Goal: Information Seeking & Learning: Find specific fact

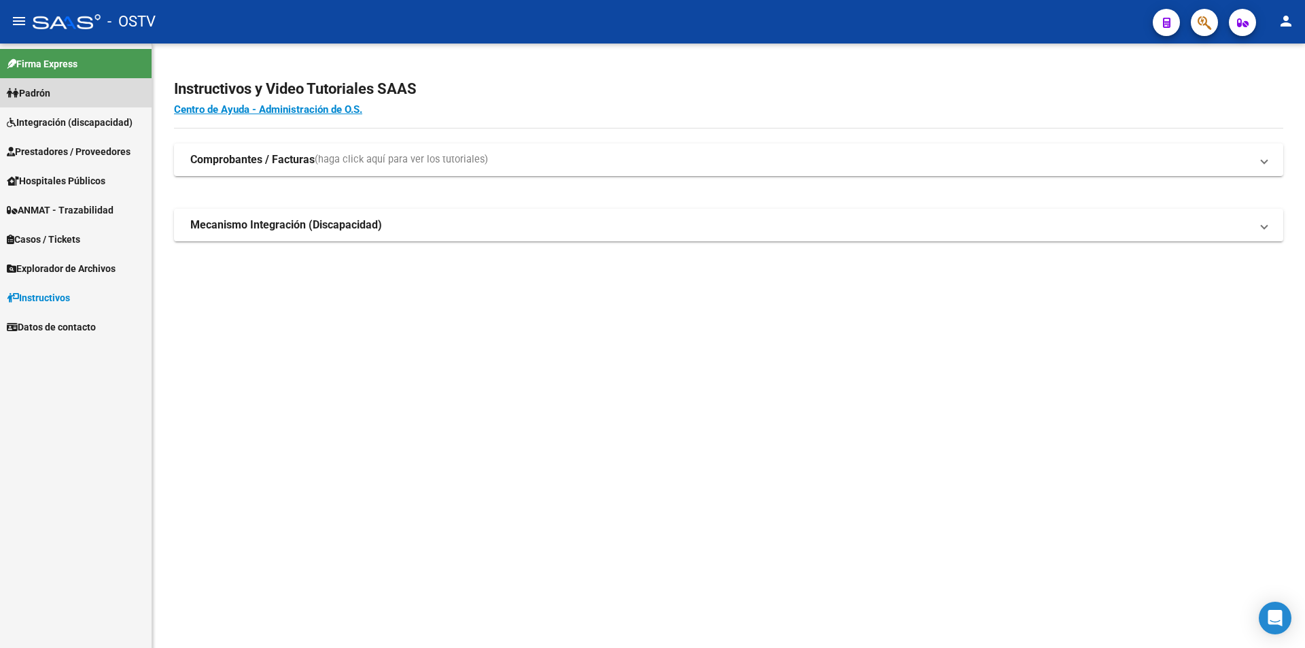
click at [99, 95] on link "Padrón" at bounding box center [76, 92] width 152 height 29
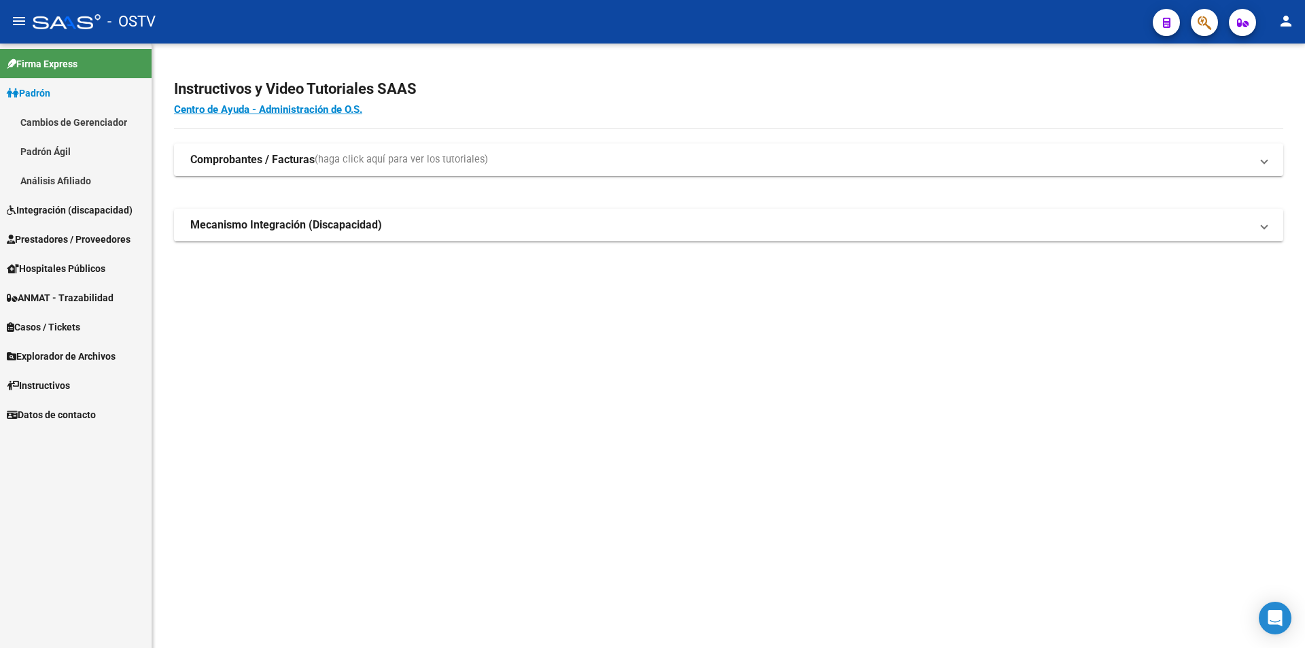
click at [92, 148] on link "Padrón Ágil" at bounding box center [76, 151] width 152 height 29
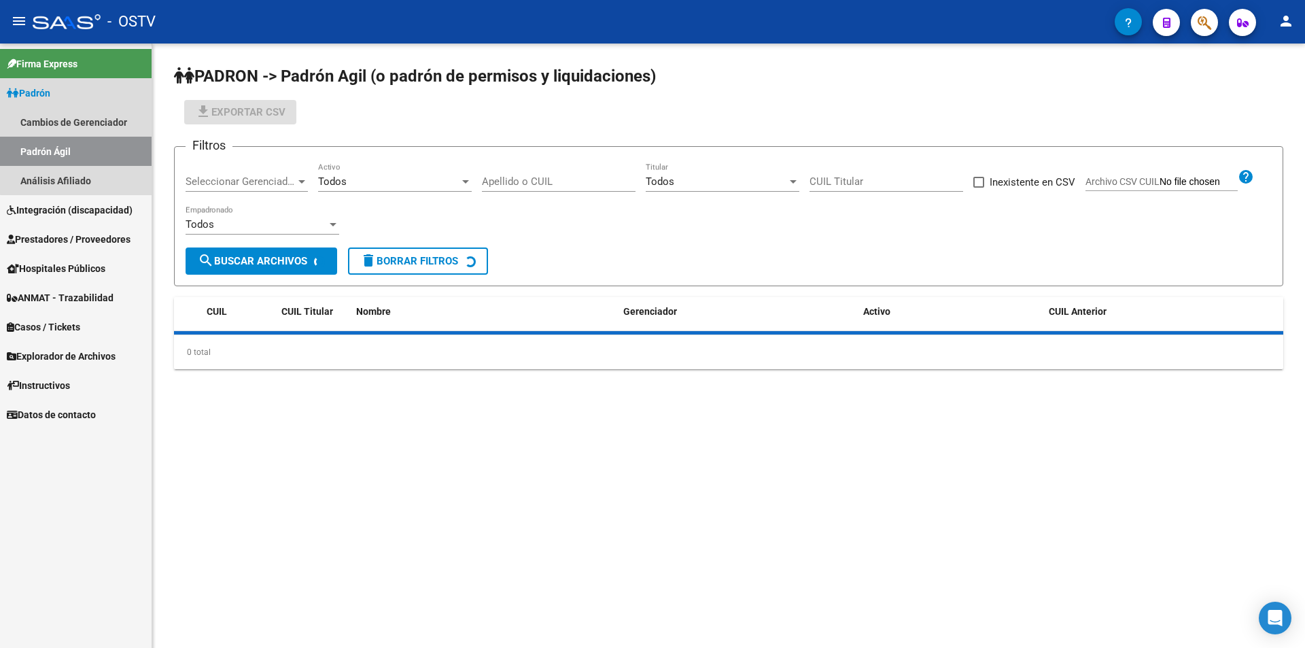
click at [114, 84] on link "Padrón" at bounding box center [76, 92] width 152 height 29
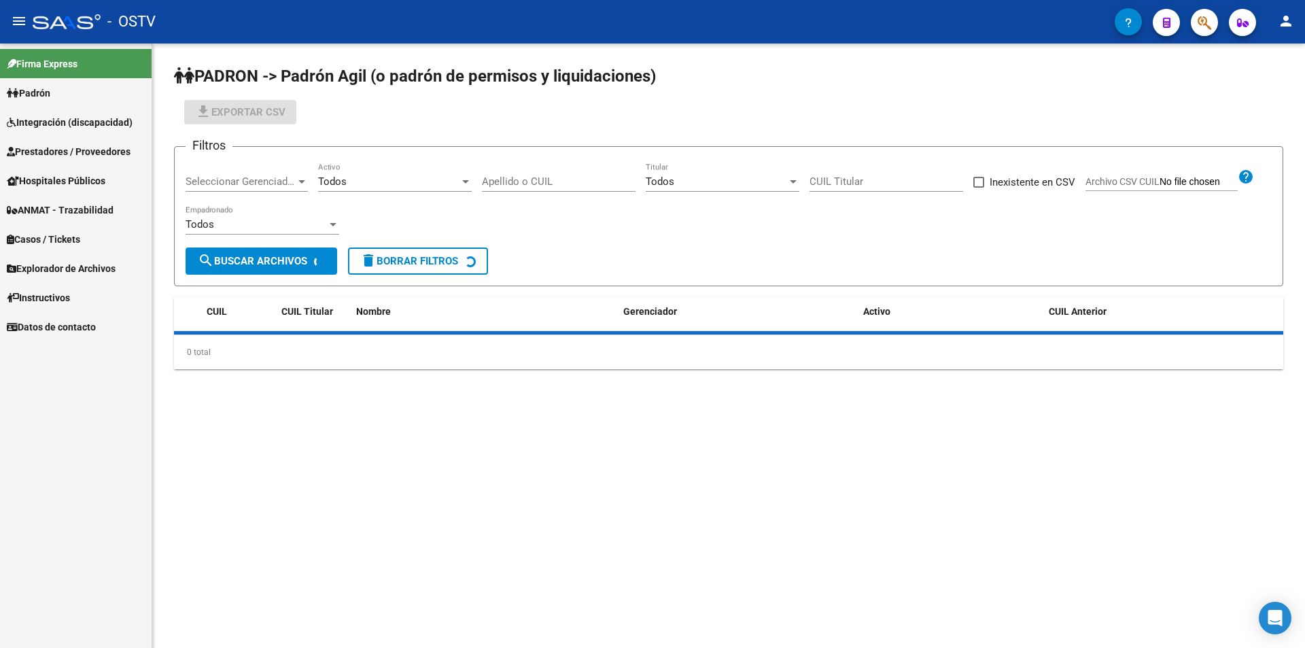
click at [190, 184] on span "Seleccionar Gerenciador" at bounding box center [241, 181] width 110 height 12
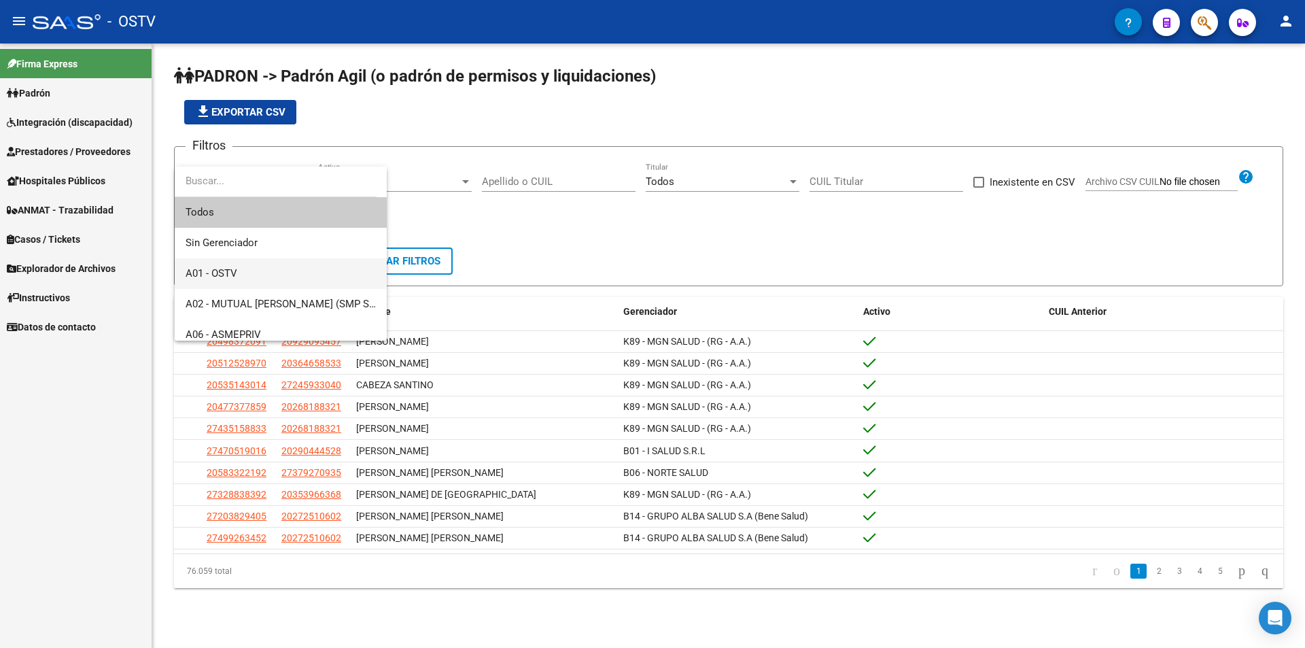
click at [229, 268] on span "A01 - OSTV" at bounding box center [212, 273] width 52 height 12
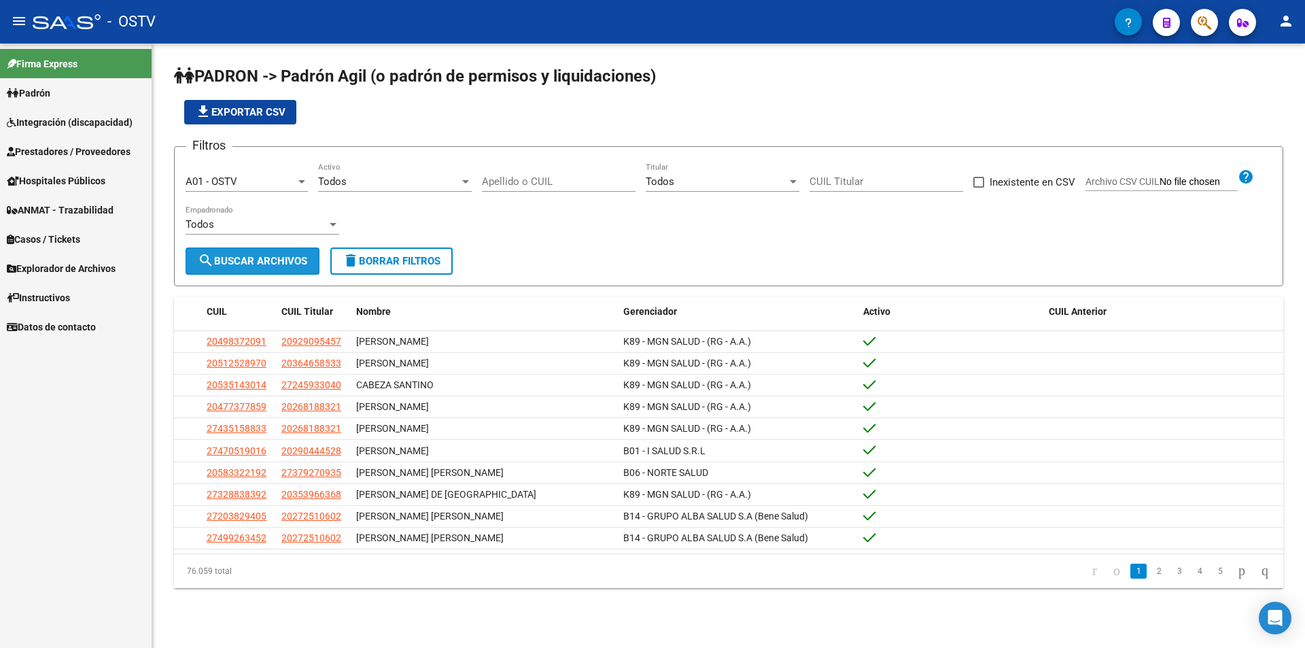
click at [234, 265] on span "search Buscar Archivos" at bounding box center [252, 261] width 109 height 12
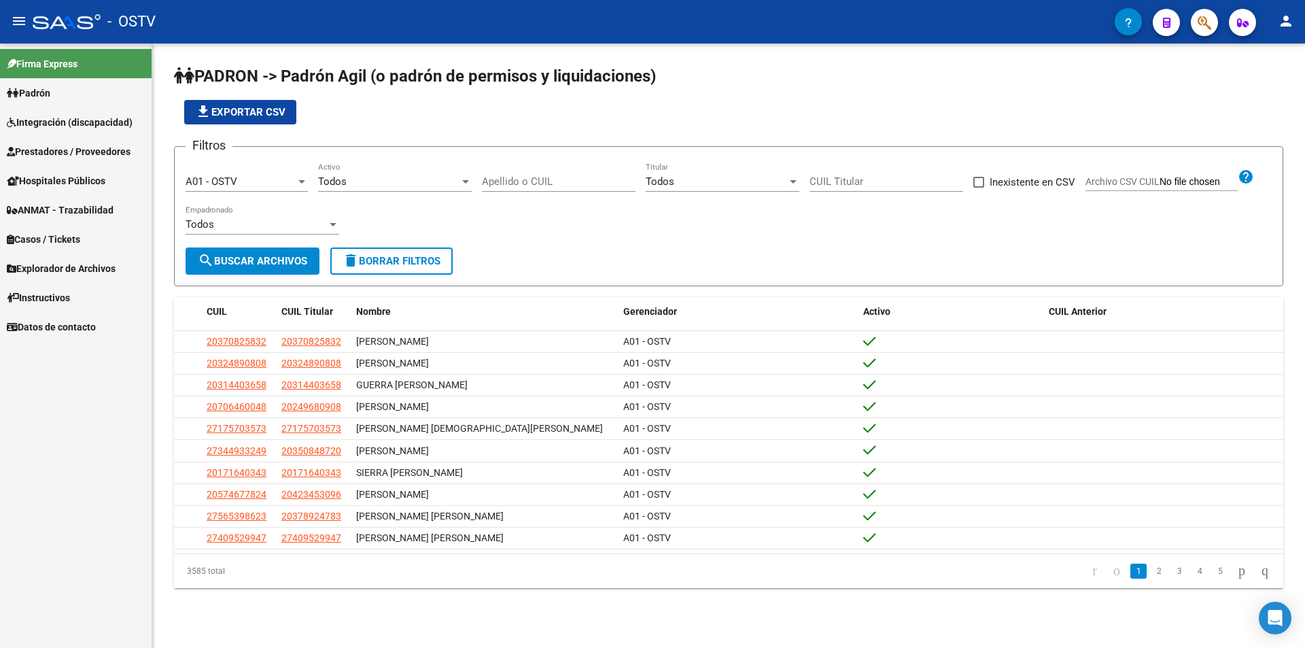
click at [437, 115] on div "file_download Exportar CSV" at bounding box center [729, 112] width 1110 height 24
click at [502, 182] on input "Apellido o CUIL" at bounding box center [559, 181] width 154 height 12
click at [410, 124] on app-list-header "PADRON -> Padrón Agil ([PERSON_NAME] de permisos y liquidaciones) file_download…" at bounding box center [729, 175] width 1110 height 221
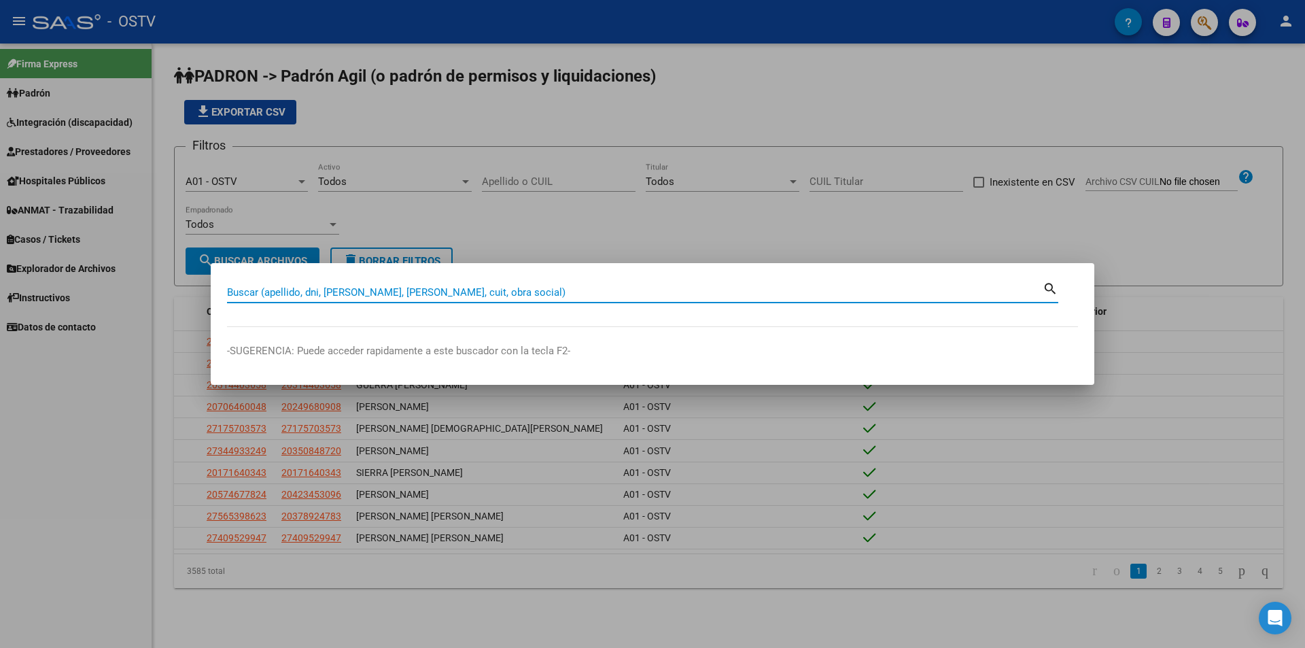
paste input "20076742600"
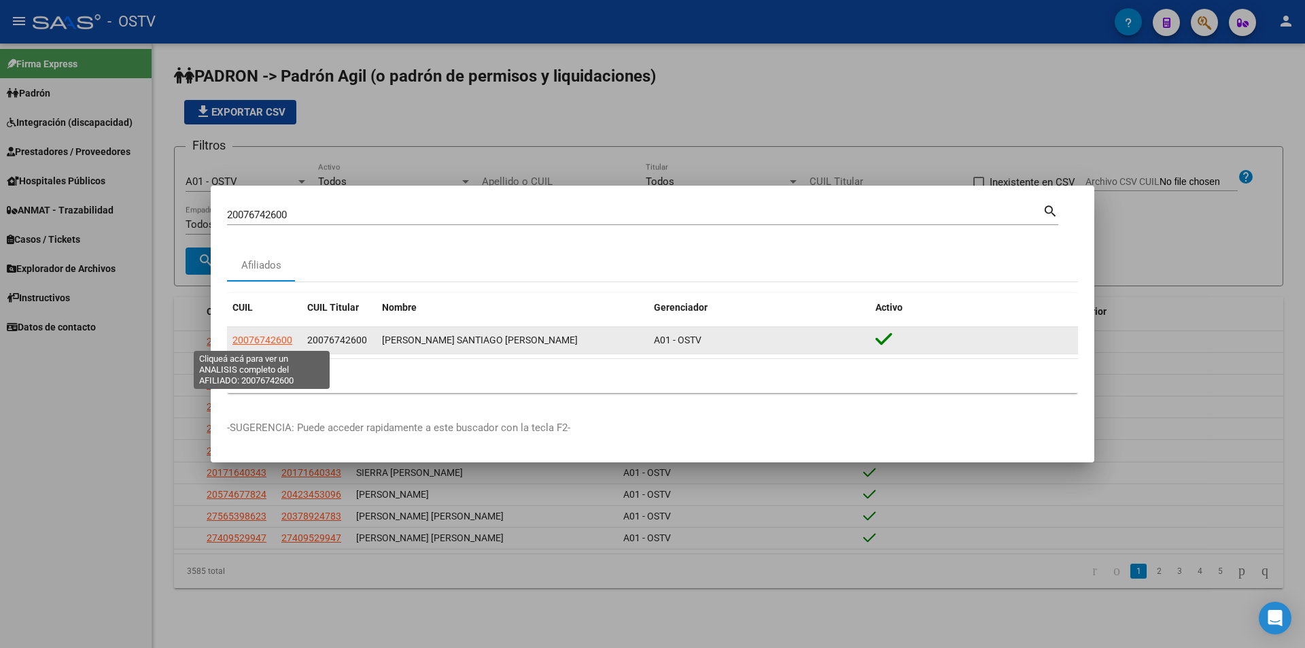
click at [260, 339] on span "20076742600" at bounding box center [263, 340] width 60 height 11
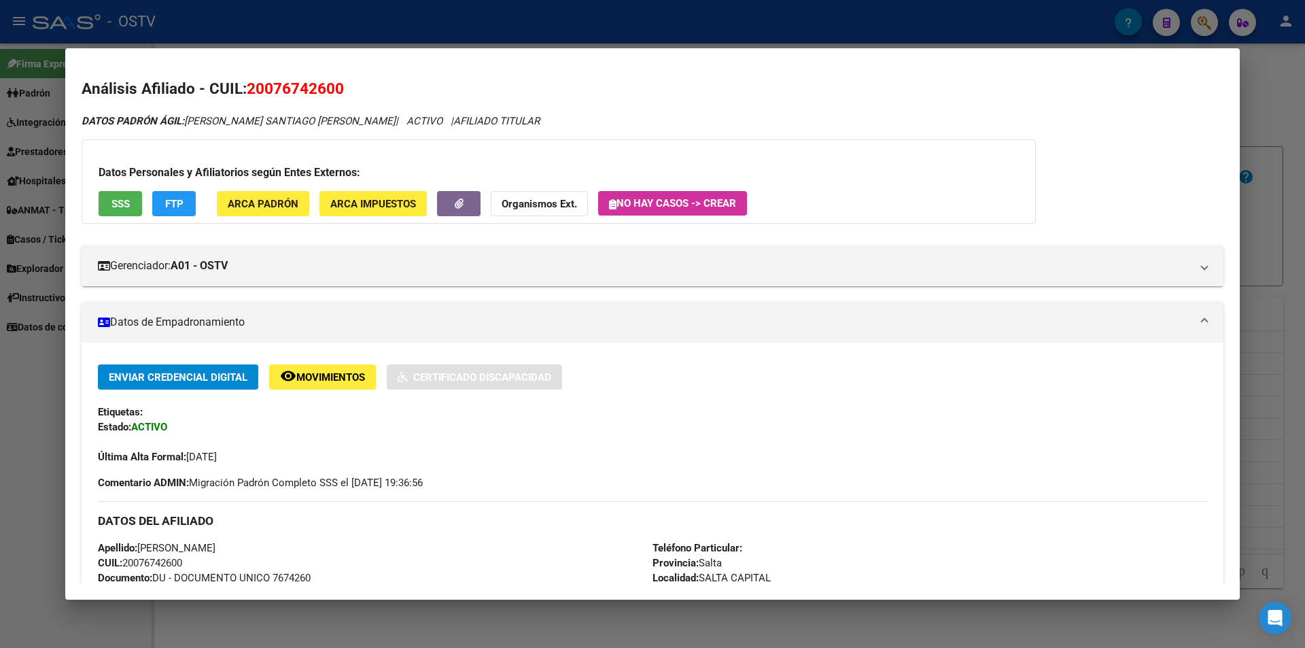
scroll to position [340, 0]
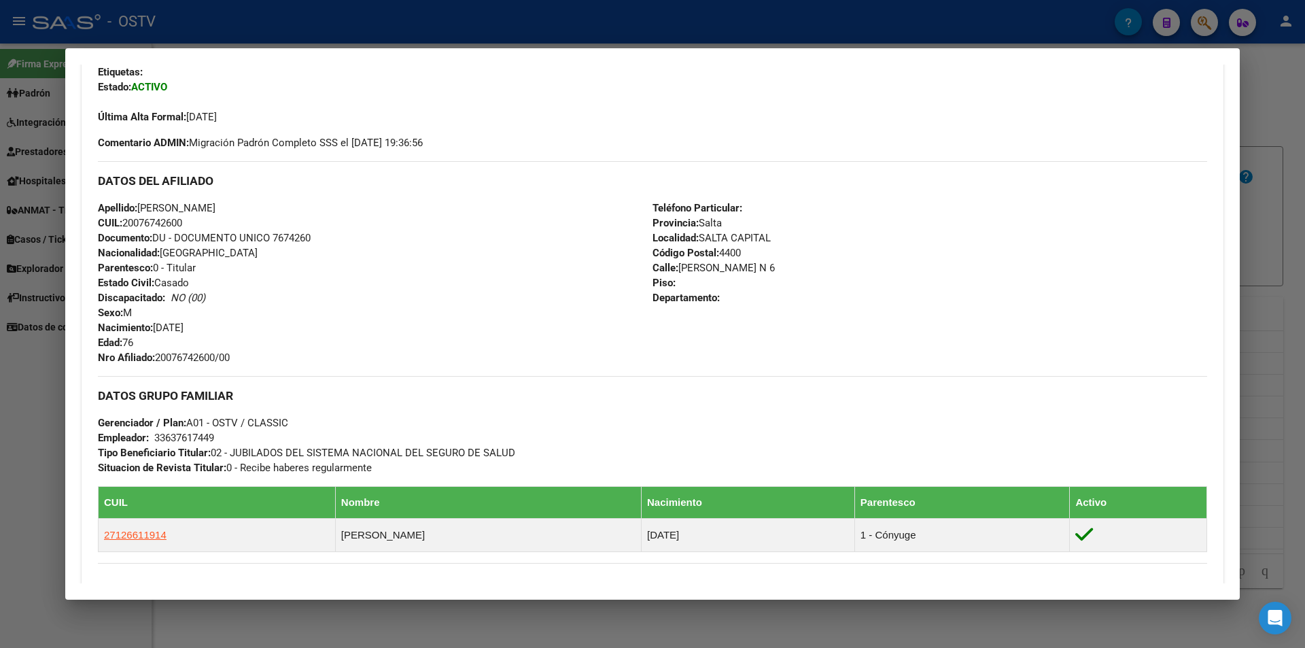
drag, startPoint x: 160, startPoint y: 356, endPoint x: 254, endPoint y: 360, distance: 93.9
click at [254, 360] on div "Apellido: [PERSON_NAME]: 20076742600 Documento: DU - DOCUMENTO UNICO 7674260 Na…" at bounding box center [375, 283] width 555 height 165
copy span "20076742600/00"
click at [284, 44] on div at bounding box center [652, 324] width 1305 height 648
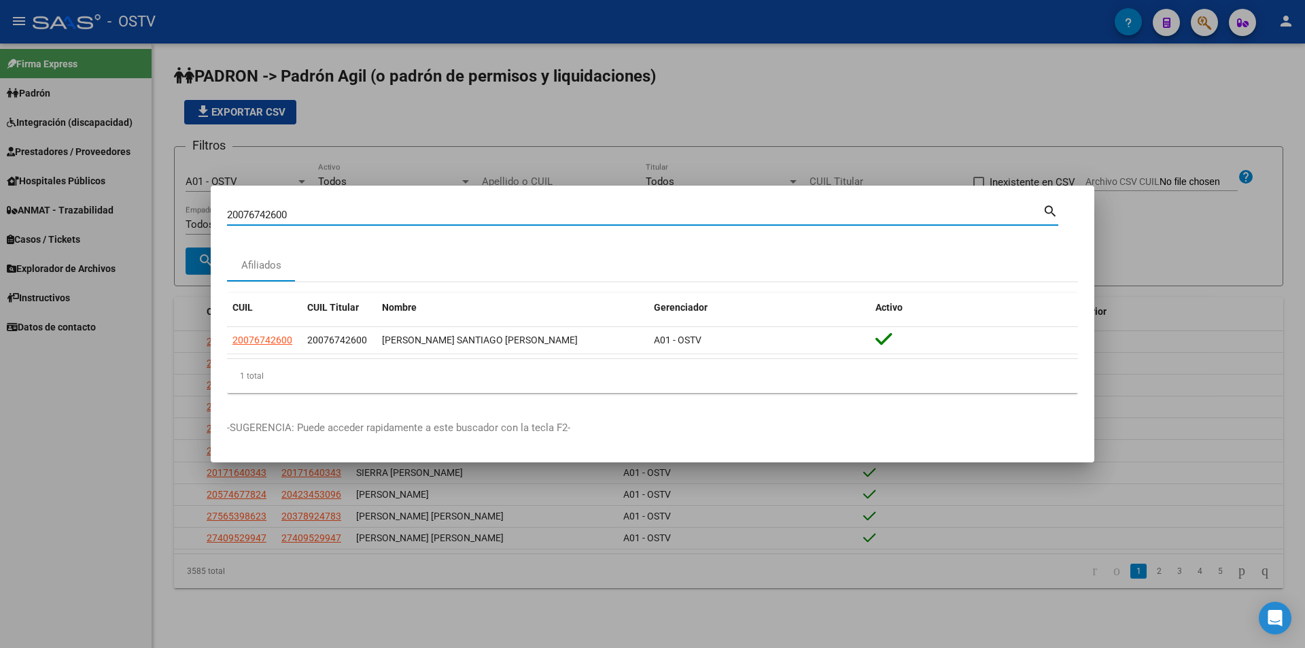
drag, startPoint x: 310, startPoint y: 211, endPoint x: 111, endPoint y: 217, distance: 199.3
click at [118, 208] on div "20076742600 Buscar (apellido, dni, cuil, nro traspaso, cuit, obra social) searc…" at bounding box center [652, 324] width 1305 height 648
paste input "40351833"
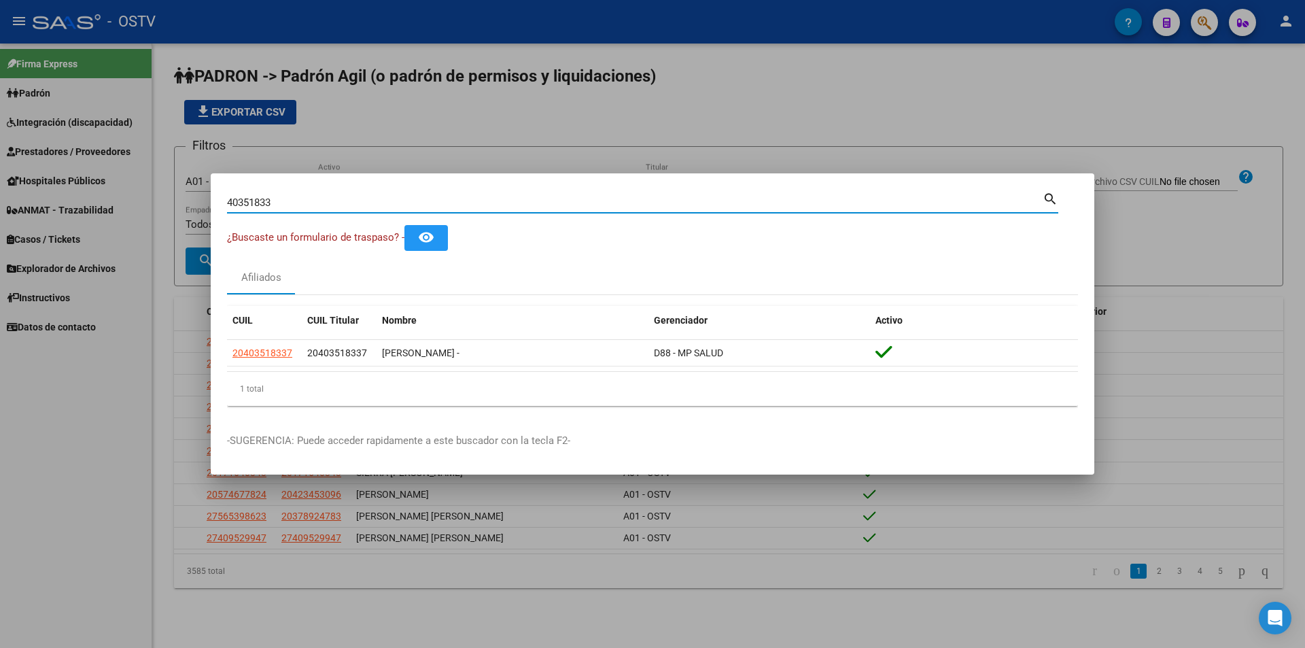
drag, startPoint x: 299, startPoint y: 201, endPoint x: 163, endPoint y: 196, distance: 136.7
click at [166, 198] on div "40351833 Buscar (apellido, dni, cuil, nro traspaso, cuit, obra social) search ¿…" at bounding box center [652, 324] width 1305 height 648
paste input "16948414"
type input "16948414"
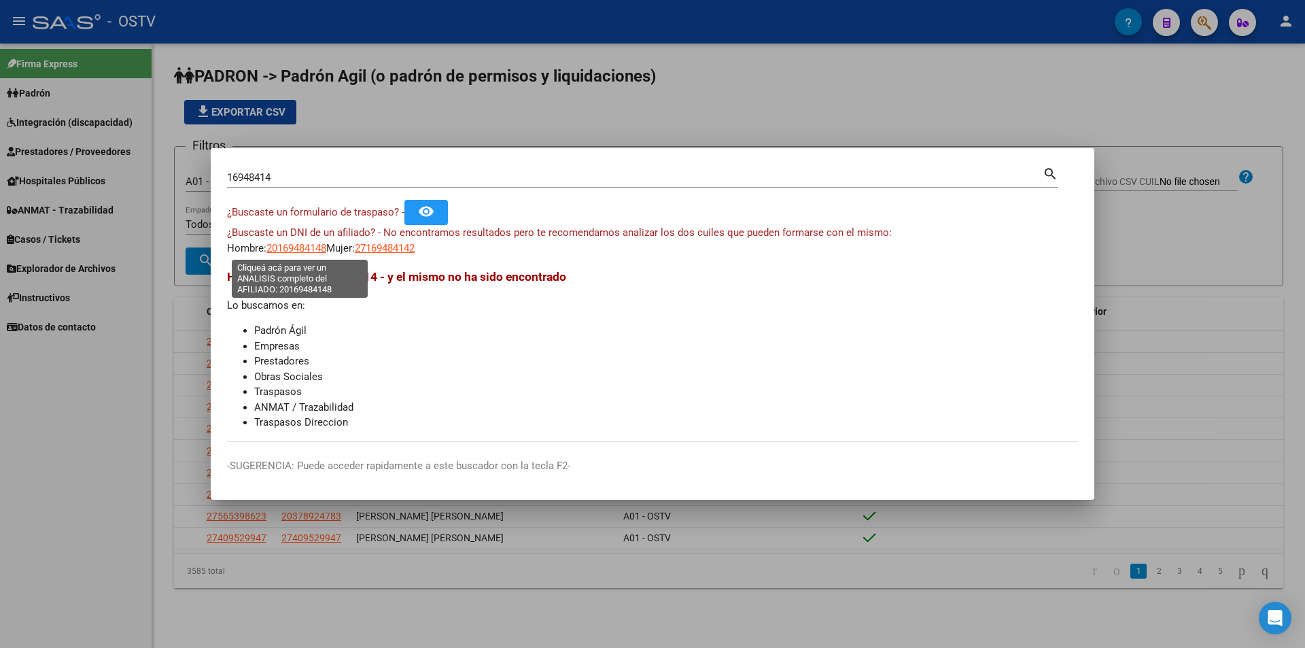
click at [305, 249] on span "20169484148" at bounding box center [297, 248] width 60 height 12
type textarea "20169484148"
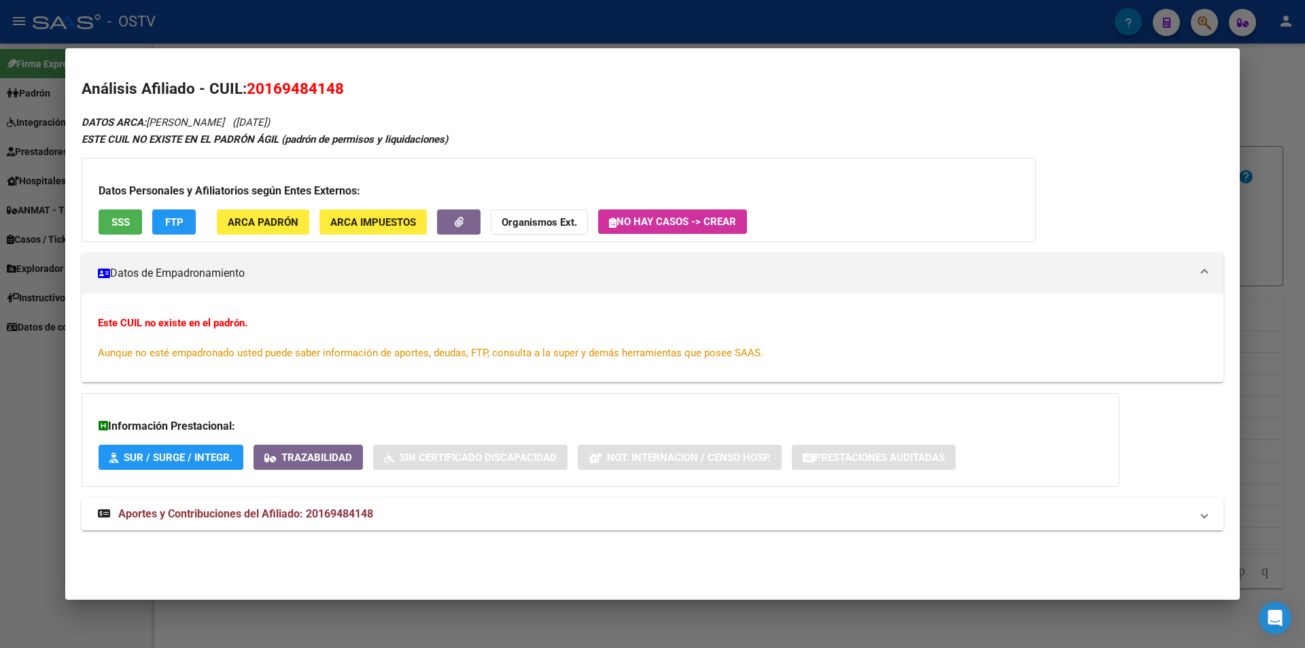
click at [449, 27] on div at bounding box center [652, 324] width 1305 height 648
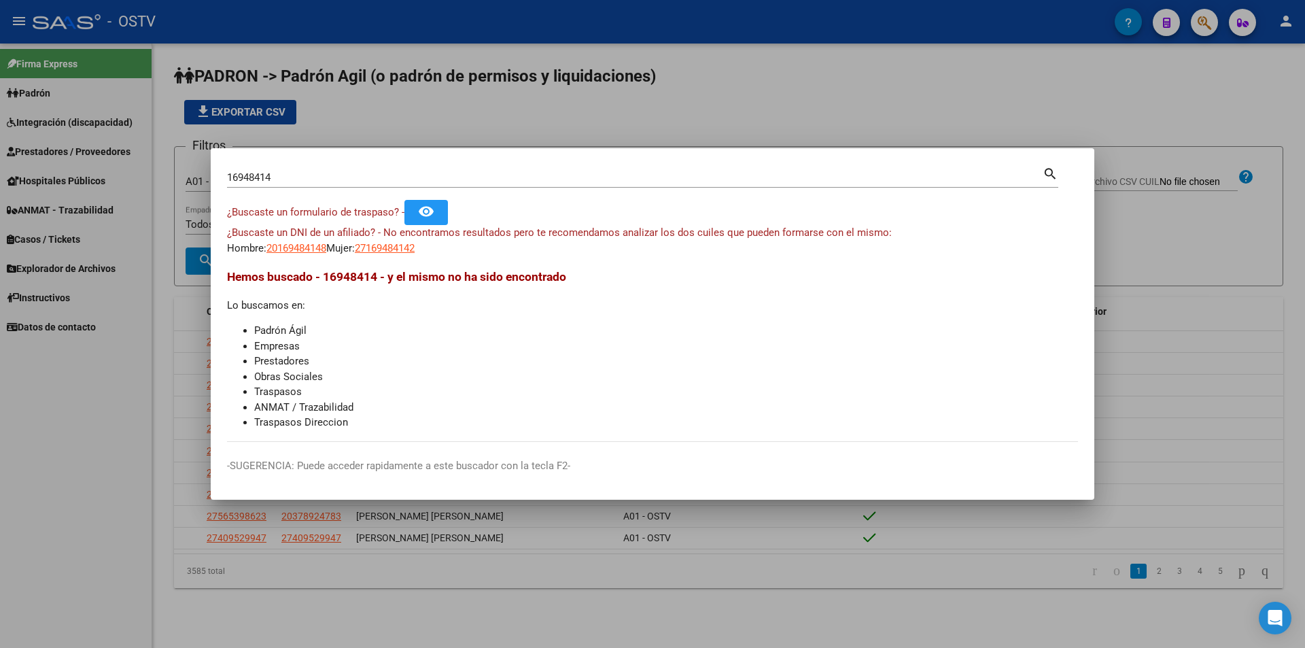
click at [433, 117] on div at bounding box center [652, 324] width 1305 height 648
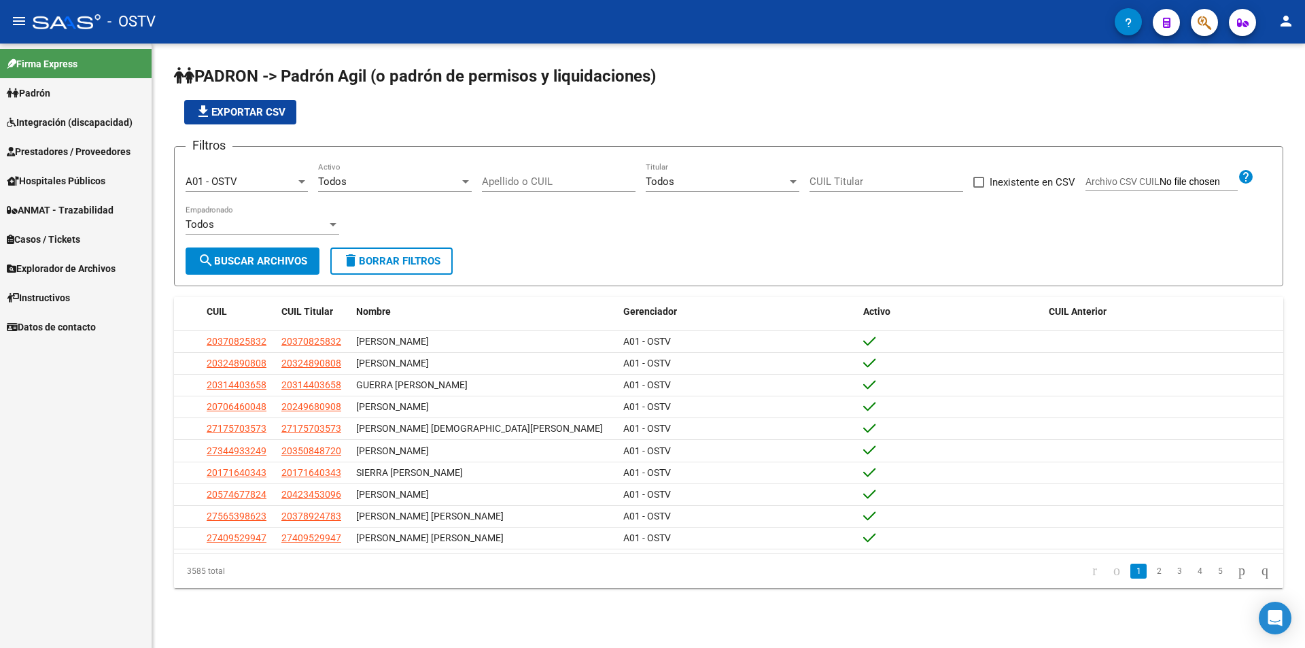
click at [572, 187] on input "Apellido o CUIL" at bounding box center [559, 181] width 154 height 12
paste input "20076742600"
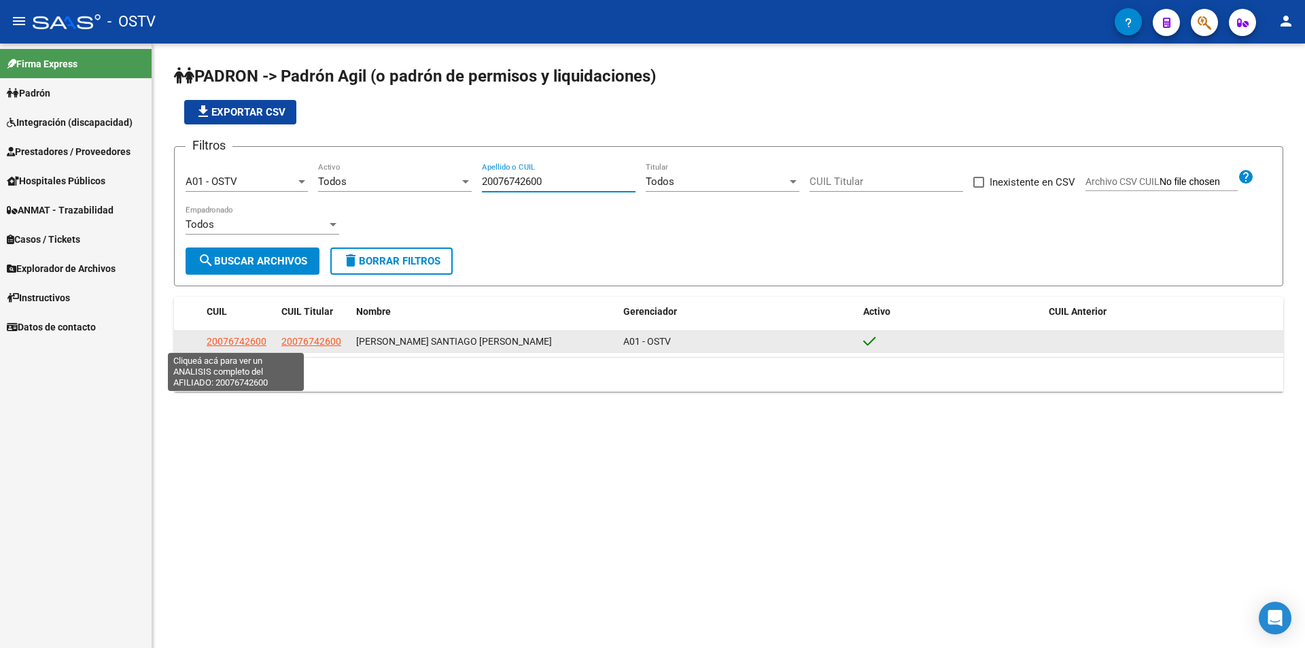
type input "20076742600"
click at [229, 341] on span "20076742600" at bounding box center [237, 341] width 60 height 11
type textarea "20076742600"
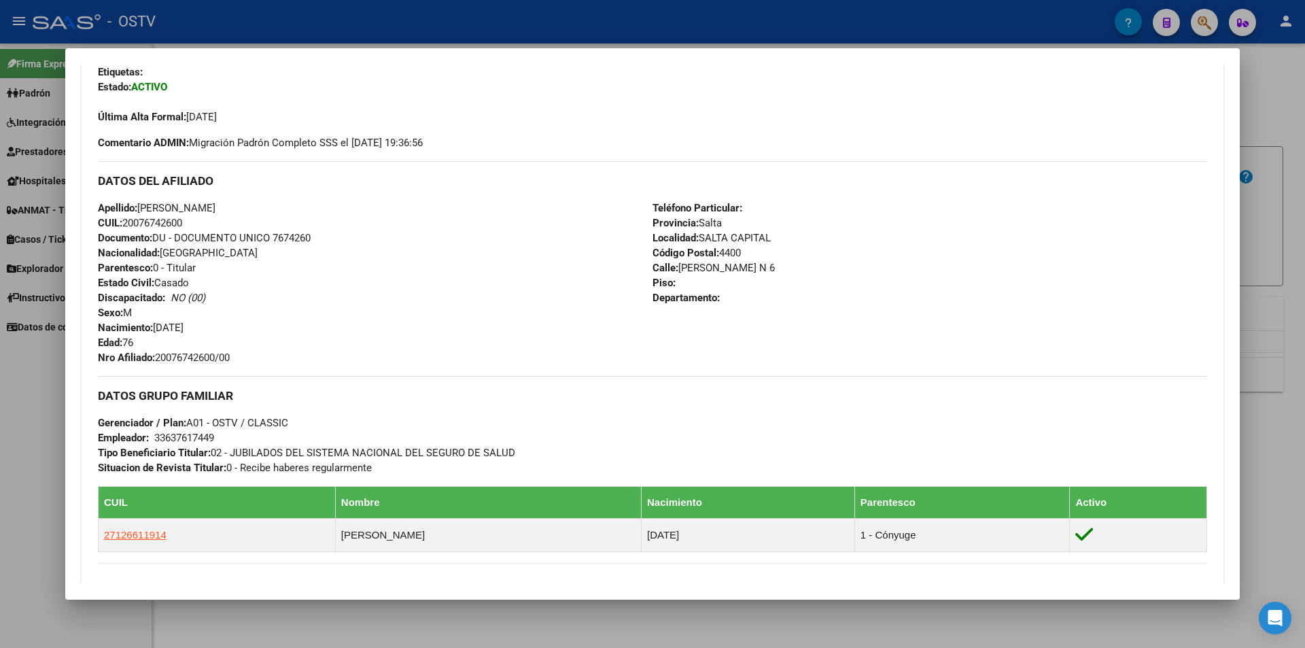
click at [286, 241] on span "Documento: DU - DOCUMENTO UNICO 7674260" at bounding box center [204, 238] width 213 height 12
copy span "7674260"
click at [201, 352] on span "Nro Afiliado: 20076742600/00" at bounding box center [164, 358] width 132 height 12
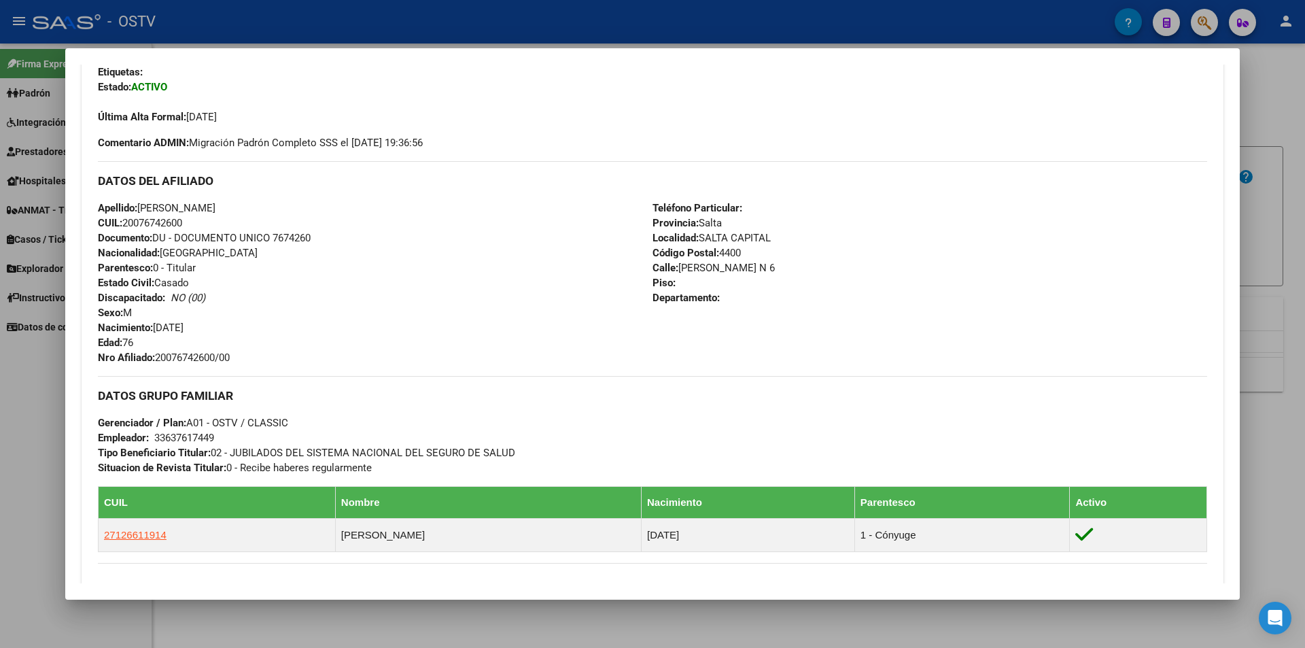
copy span "20076742600"
click at [374, 24] on div at bounding box center [652, 324] width 1305 height 648
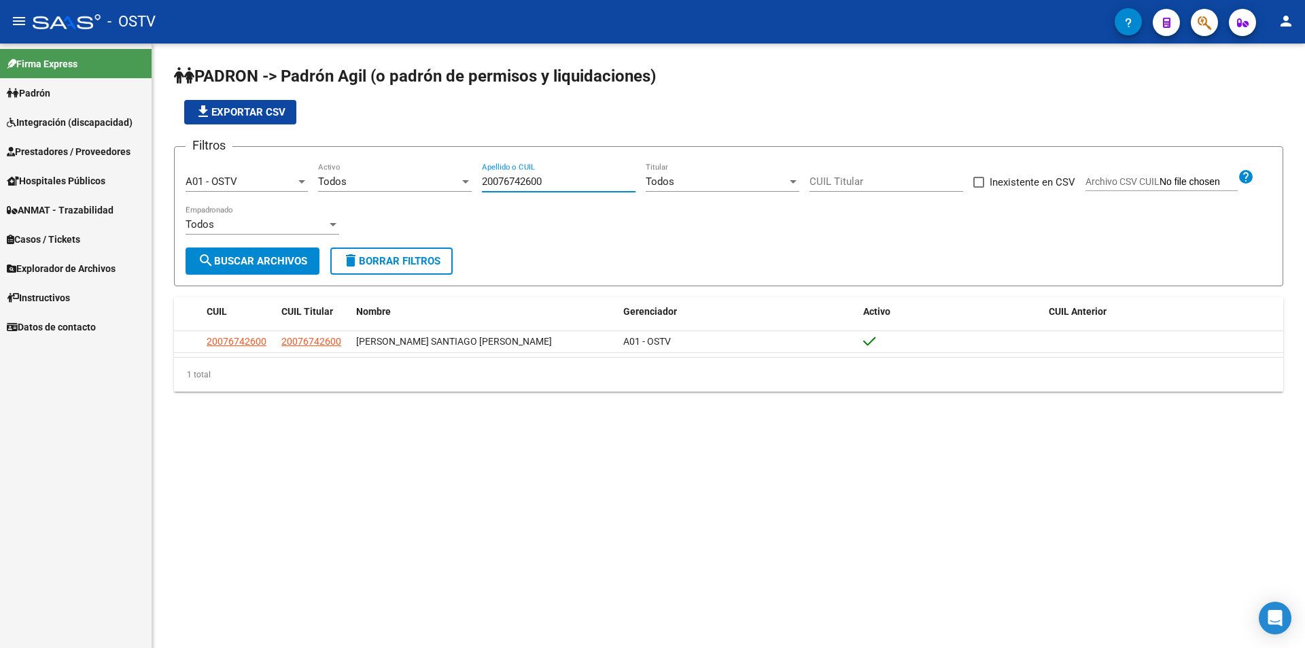
drag, startPoint x: 543, startPoint y: 184, endPoint x: 390, endPoint y: 188, distance: 153.0
click at [396, 188] on div "Filtros A01 - OSTV Seleccionar Gerenciador Todos Activo 20076742600 Apellido o …" at bounding box center [729, 203] width 1087 height 90
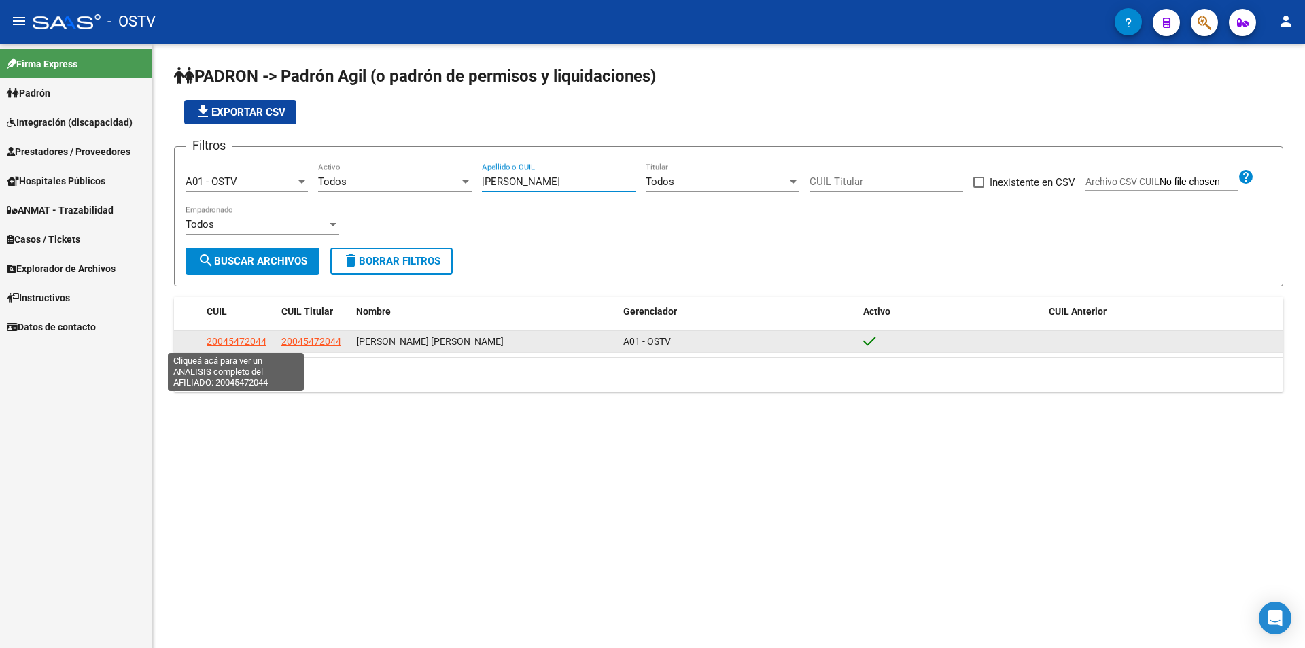
type input "[PERSON_NAME]"
click at [255, 339] on span "20045472044" at bounding box center [237, 341] width 60 height 11
type textarea "20045472044"
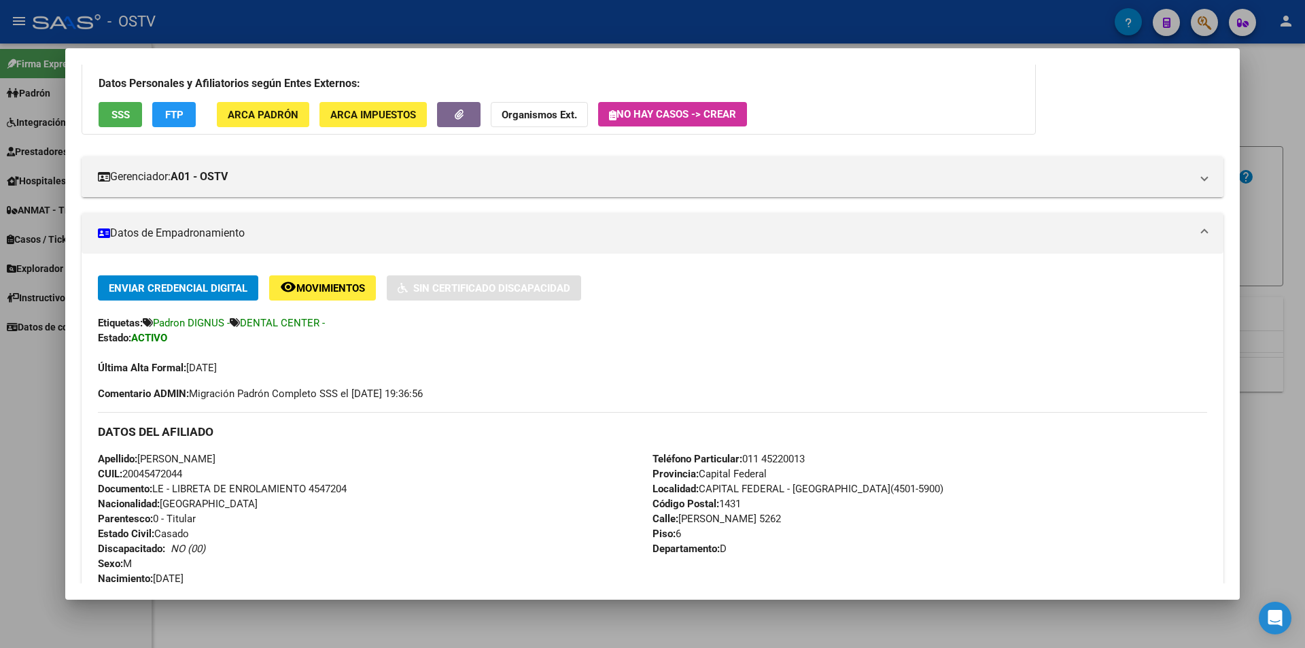
scroll to position [204, 0]
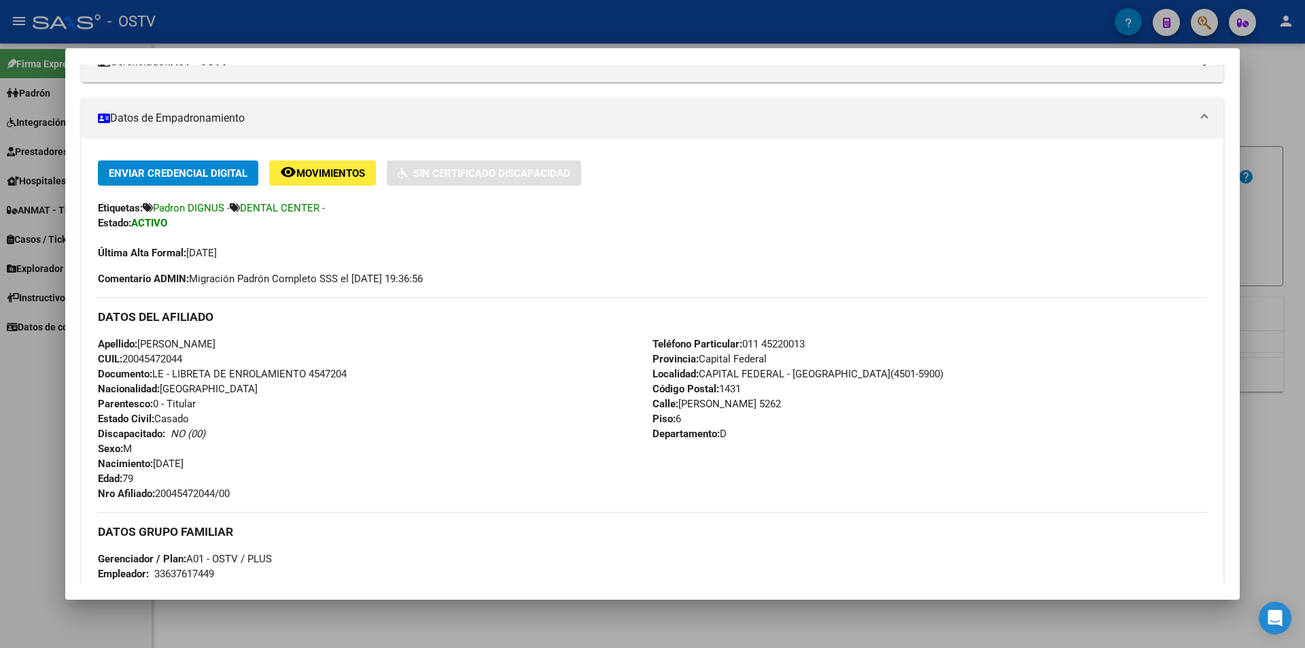
click at [331, 375] on span "Documento: LE - LIBRETA DE ENROLAMIENTO 4547204" at bounding box center [222, 374] width 249 height 12
copy span "4547204"
click at [202, 490] on span "Nro Afiliado: 20045472044/00" at bounding box center [164, 494] width 132 height 12
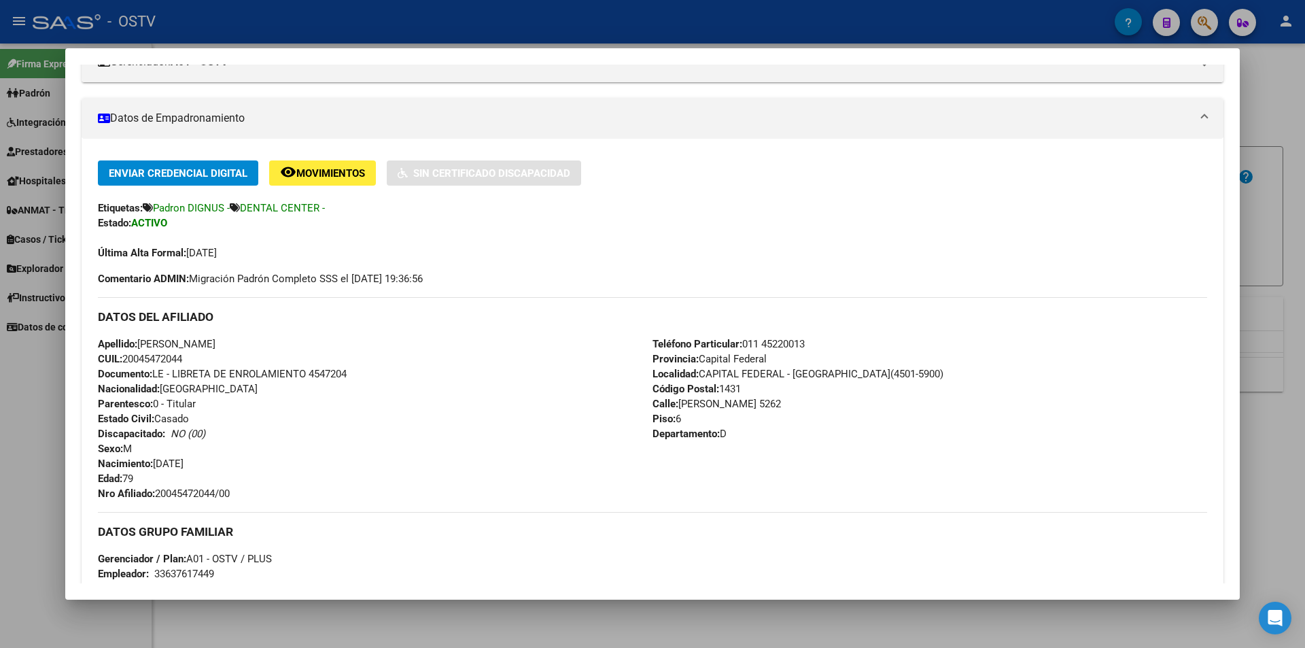
copy span "20045472044"
click at [389, 14] on div at bounding box center [652, 324] width 1305 height 648
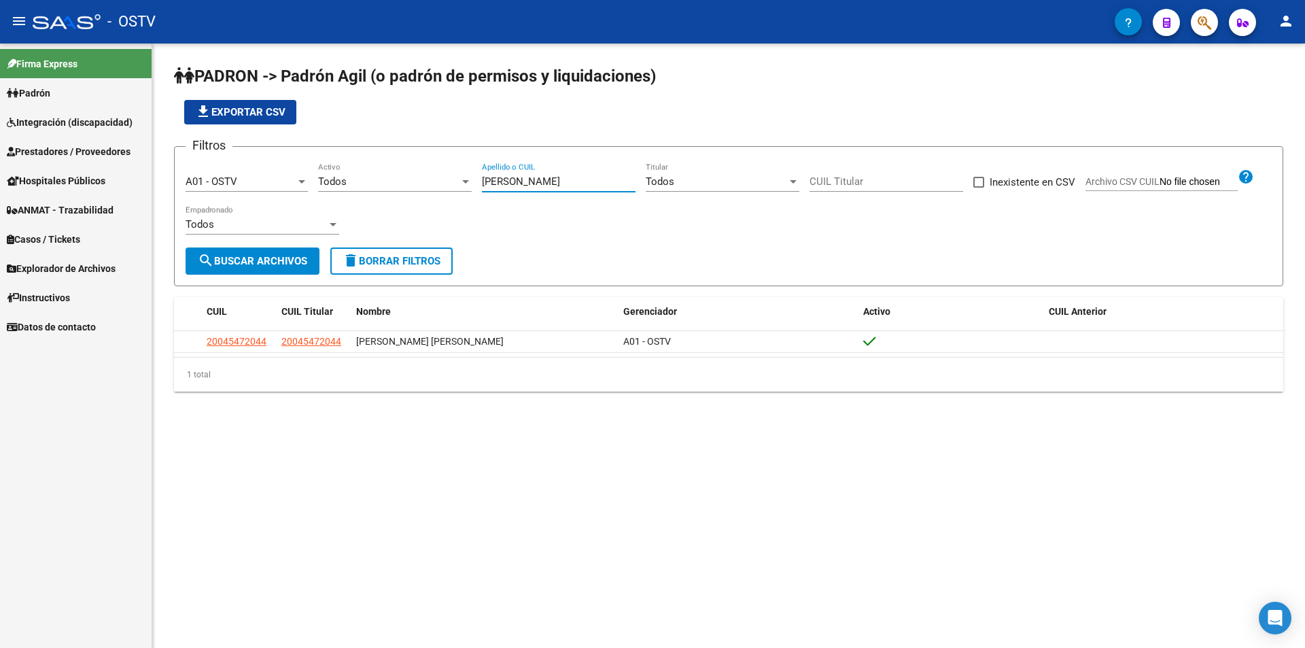
drag, startPoint x: 513, startPoint y: 183, endPoint x: 381, endPoint y: 184, distance: 131.2
click at [381, 184] on div "Filtros A01 - OSTV Seleccionar Gerenciador Todos Activo [PERSON_NAME] Apellido …" at bounding box center [729, 203] width 1087 height 90
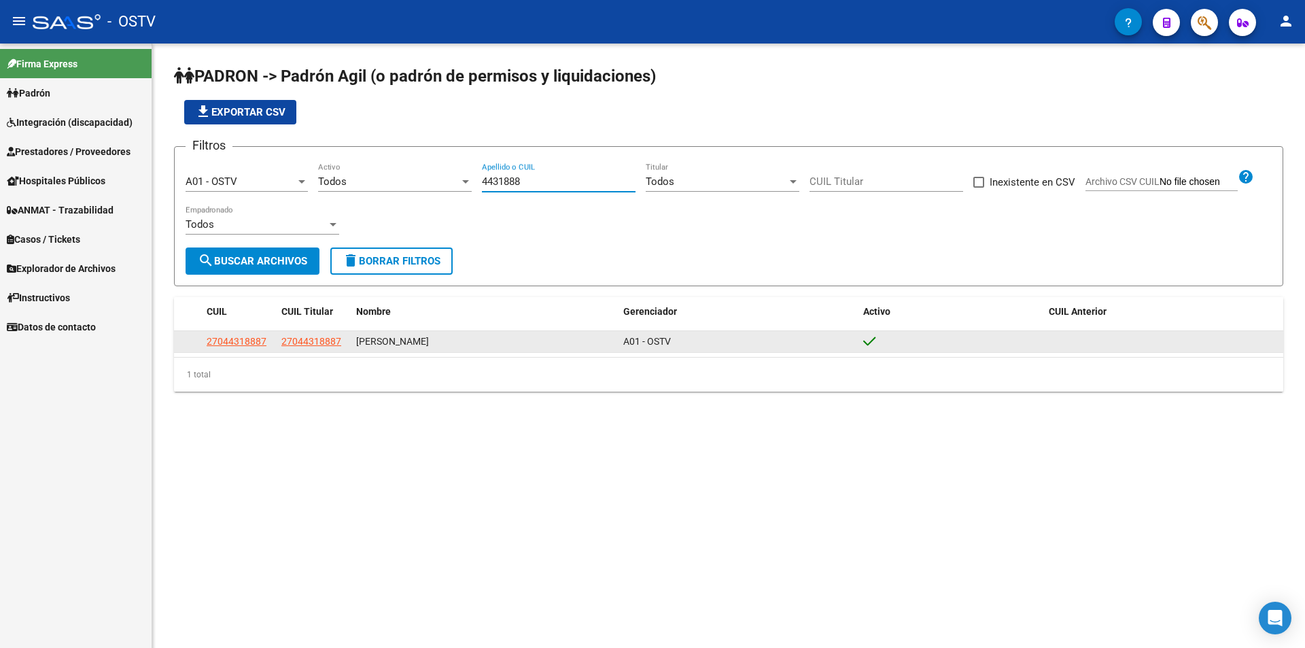
type input "4431888"
click at [253, 347] on span "27044318887" at bounding box center [237, 341] width 60 height 11
type textarea "27044318887"
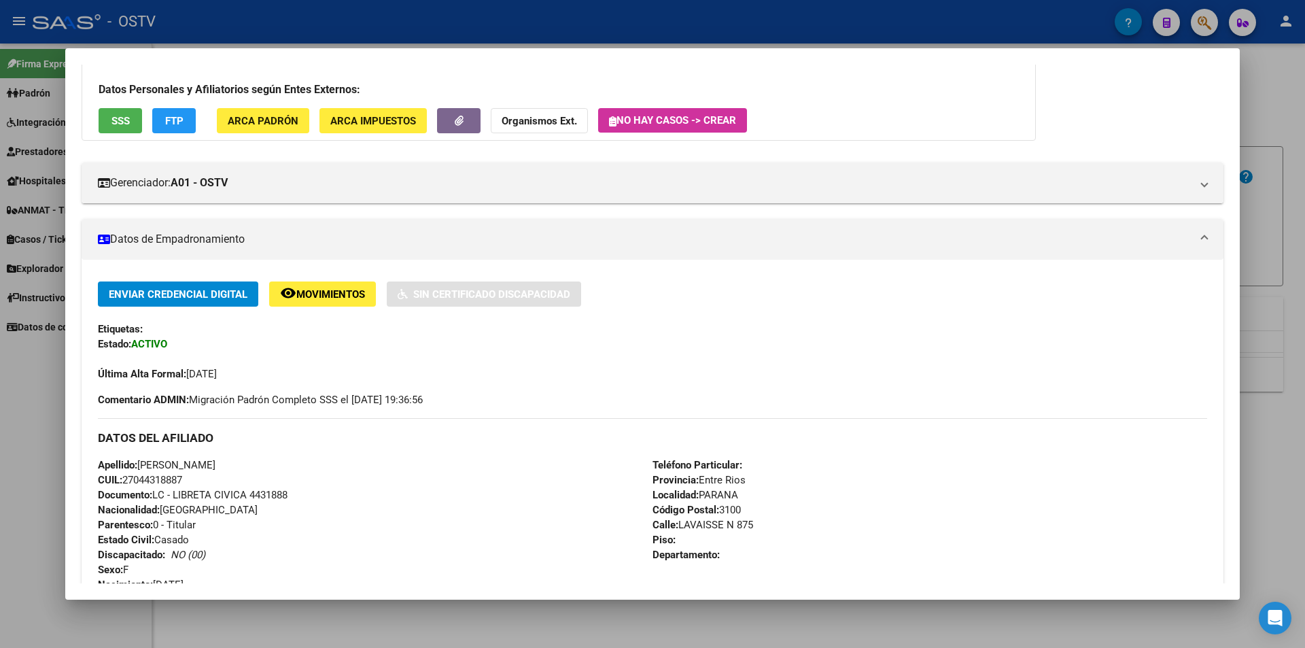
scroll to position [136, 0]
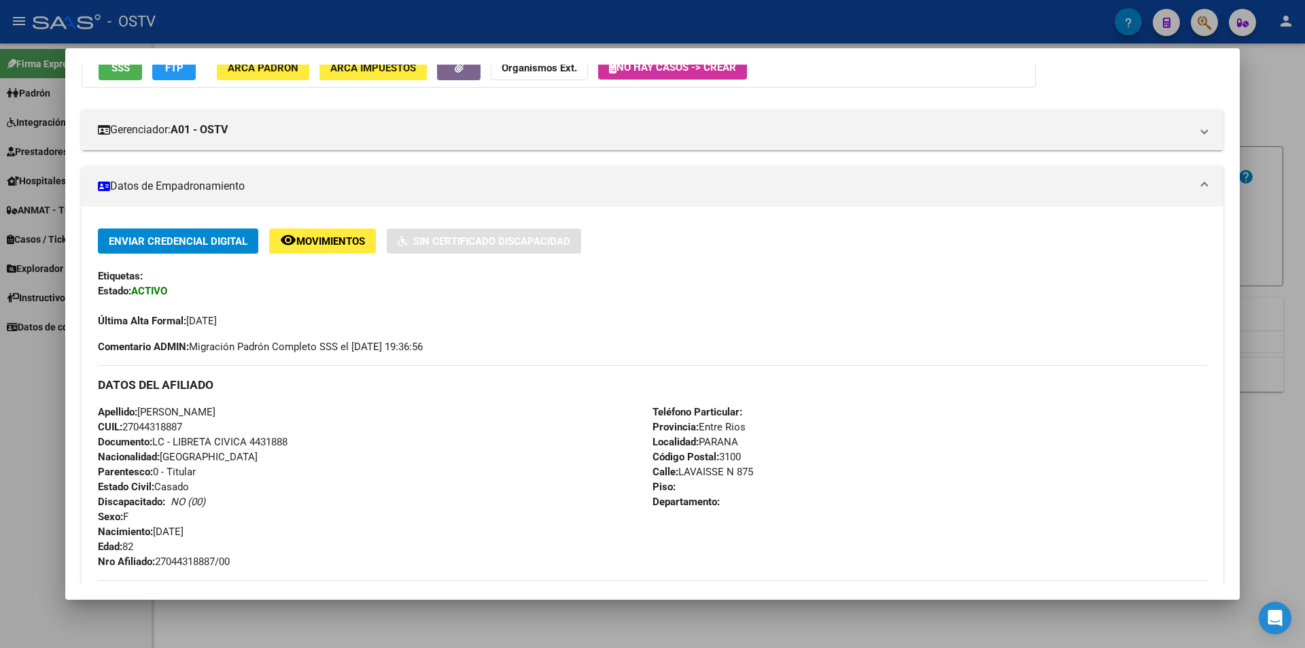
drag, startPoint x: 141, startPoint y: 411, endPoint x: 261, endPoint y: 411, distance: 120.3
click at [261, 411] on div "Apellido: [PERSON_NAME] CUIL: 27044318887 Documento: LC - LIBRETA CIVICA 443188…" at bounding box center [375, 487] width 555 height 165
copy span "[PERSON_NAME]"
drag, startPoint x: 373, startPoint y: 19, endPoint x: 604, endPoint y: 109, distance: 248.9
click at [373, 19] on div at bounding box center [652, 324] width 1305 height 648
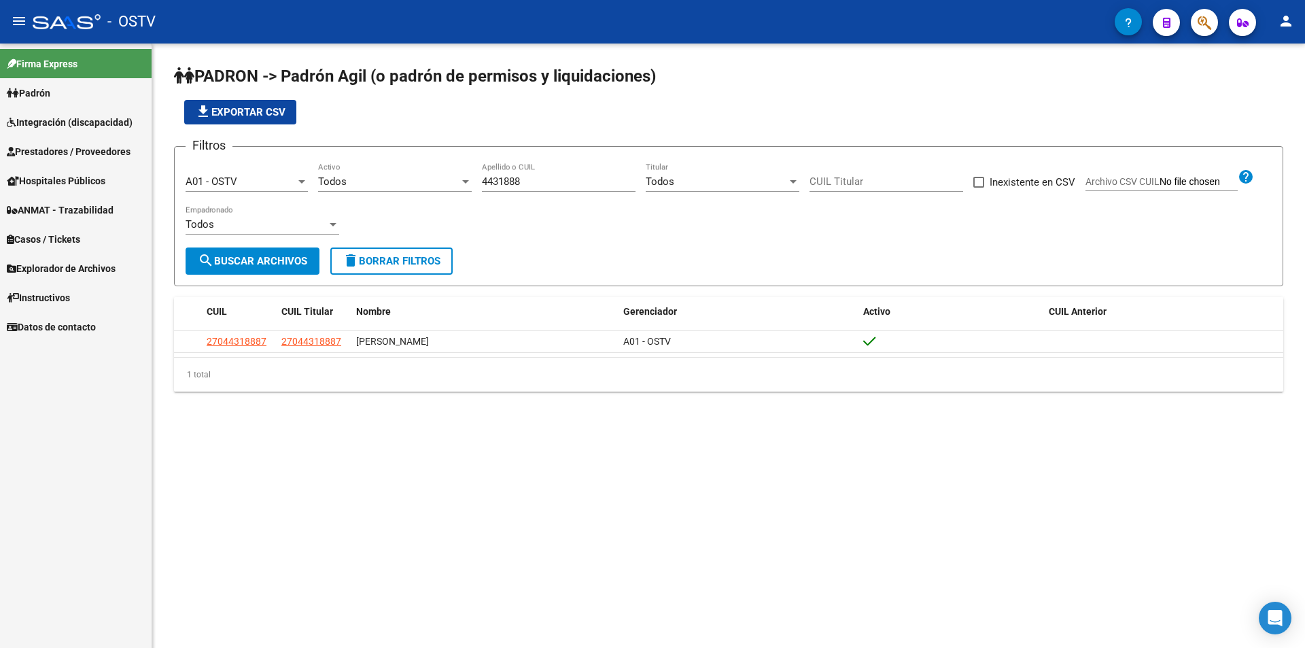
drag, startPoint x: 537, startPoint y: 188, endPoint x: 337, endPoint y: 171, distance: 200.6
click at [337, 171] on div "Filtros A01 - OSTV Seleccionar Gerenciador Todos Activo 4431888 Apellido o CUIL…" at bounding box center [729, 203] width 1087 height 90
click at [523, 183] on input "4431888" at bounding box center [559, 181] width 154 height 12
click at [433, 187] on div "Todos" at bounding box center [388, 181] width 141 height 12
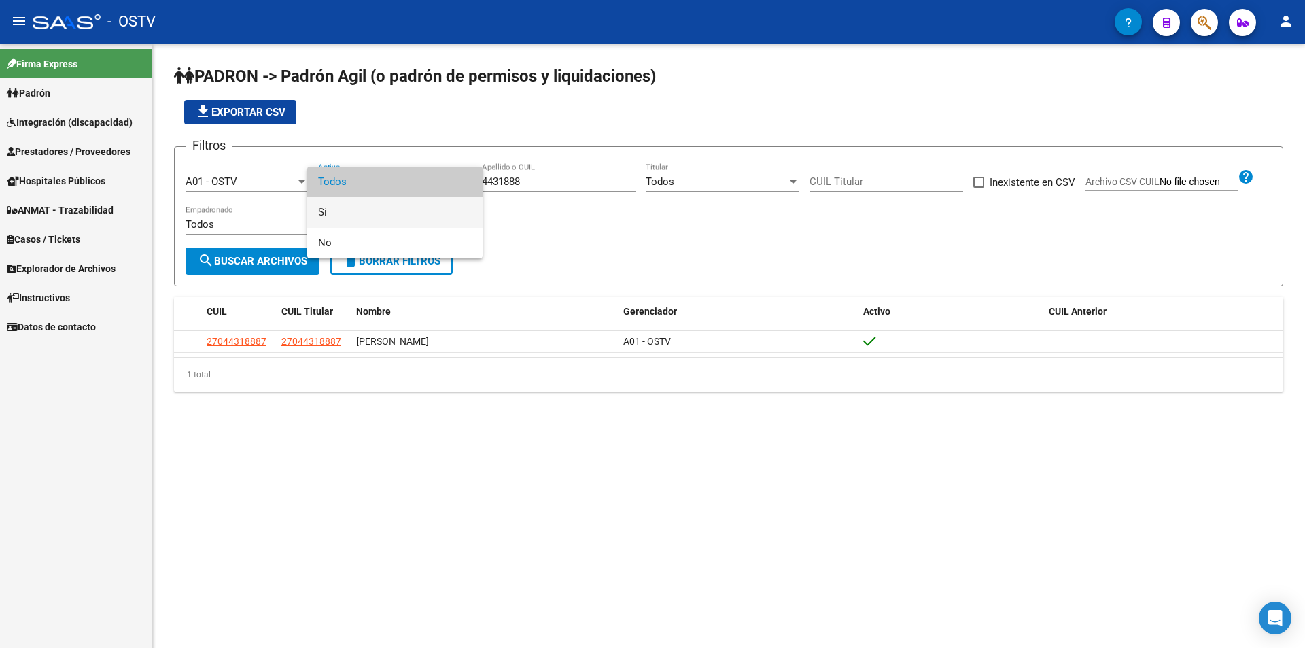
click at [422, 203] on span "Si" at bounding box center [395, 212] width 154 height 31
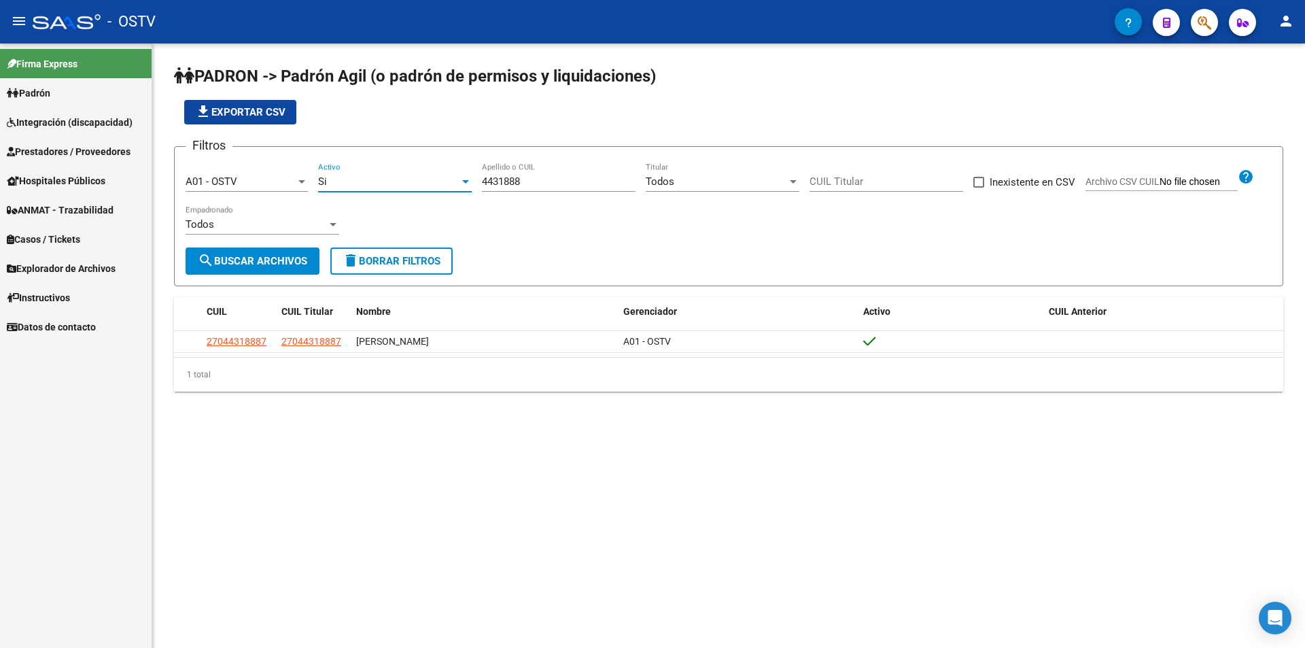
click at [547, 177] on input "4431888" at bounding box center [559, 181] width 154 height 12
drag, startPoint x: 426, startPoint y: 177, endPoint x: 332, endPoint y: 176, distance: 93.8
click at [335, 177] on div "Filtros A01 - OSTV Seleccionar Gerenciador Si Activo 4431888 Apellido o CUIL To…" at bounding box center [729, 203] width 1087 height 90
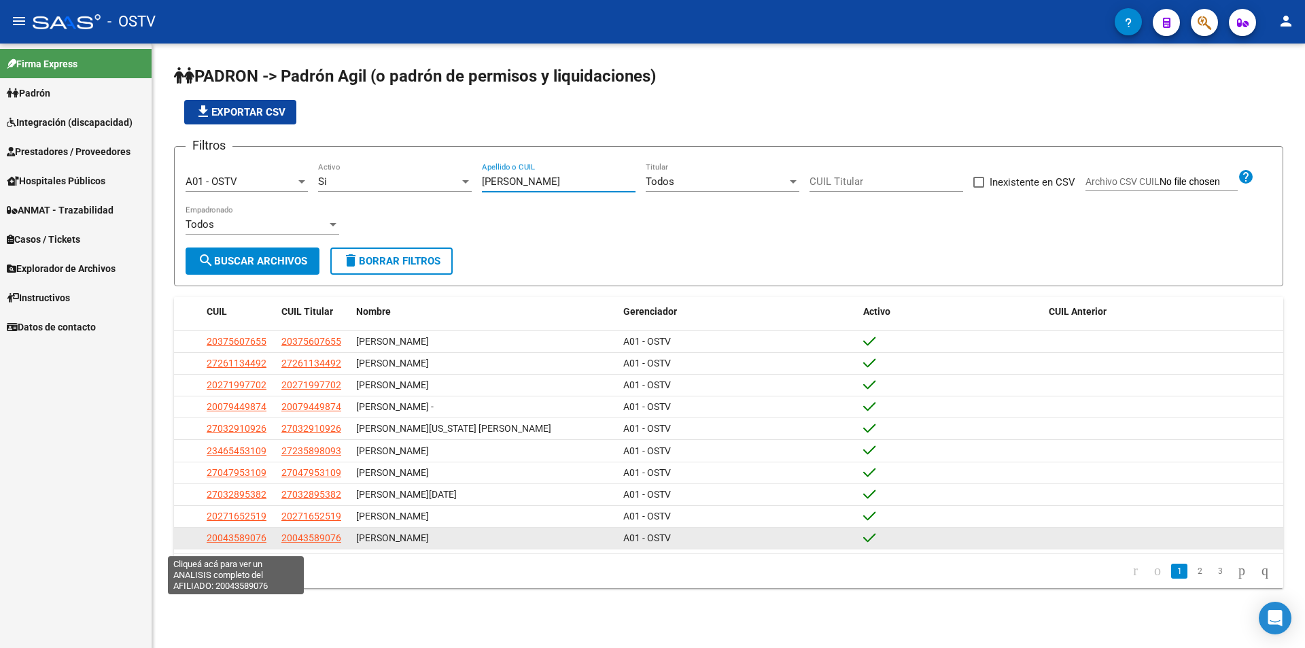
type input "[PERSON_NAME]"
click at [240, 543] on span "20043589076" at bounding box center [237, 537] width 60 height 11
type textarea "20043589076"
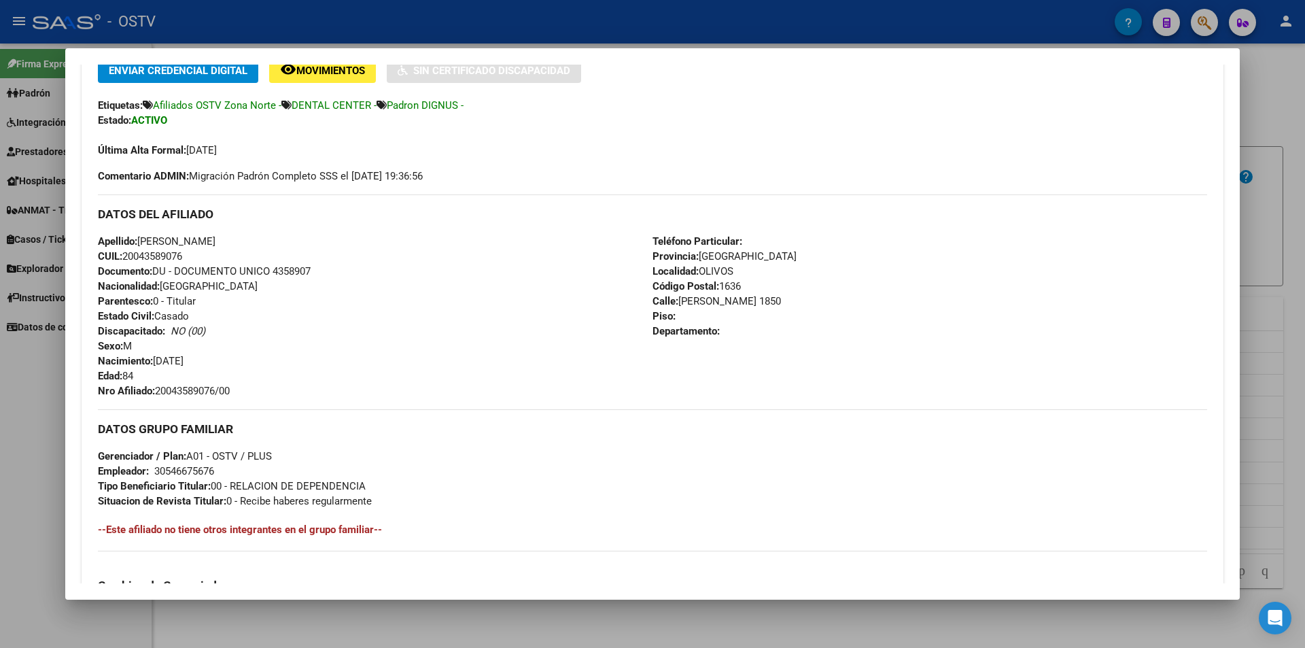
scroll to position [340, 0]
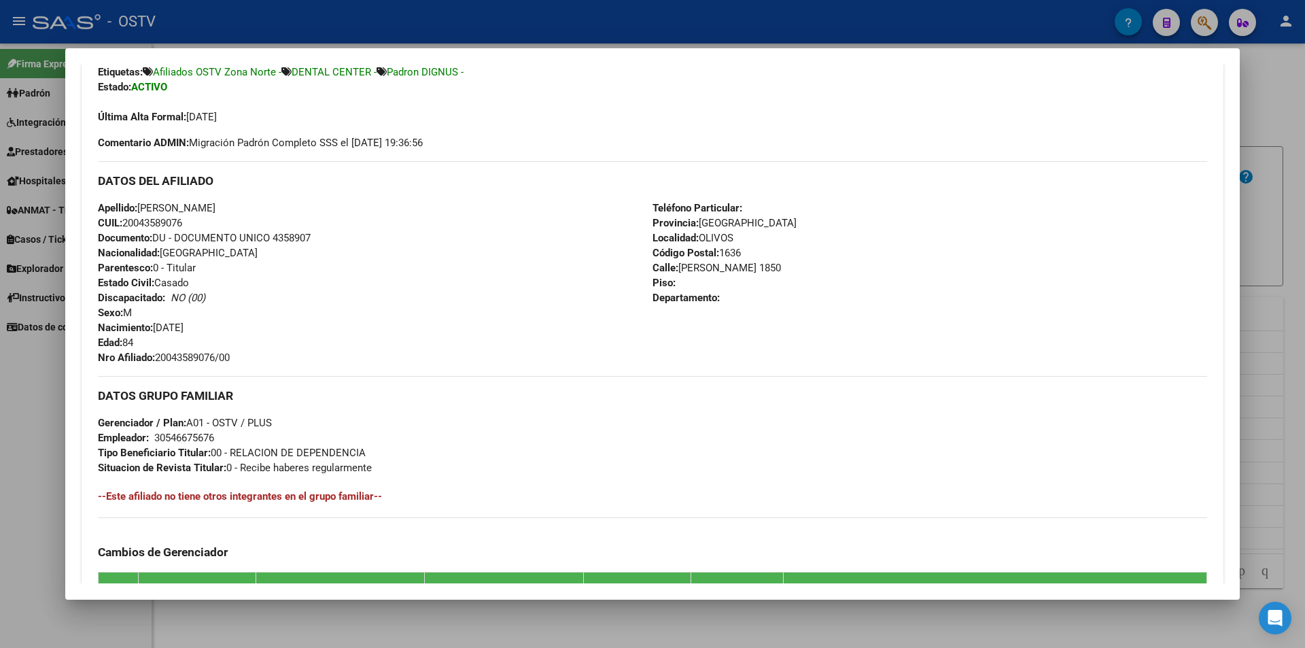
click at [458, 410] on div "DATOS GRUPO FAMILIAR Gerenciador / Plan: A01 - OSTV / PLUS Empleador: 305466756…" at bounding box center [653, 425] width 1110 height 99
click at [336, 32] on div at bounding box center [652, 324] width 1305 height 648
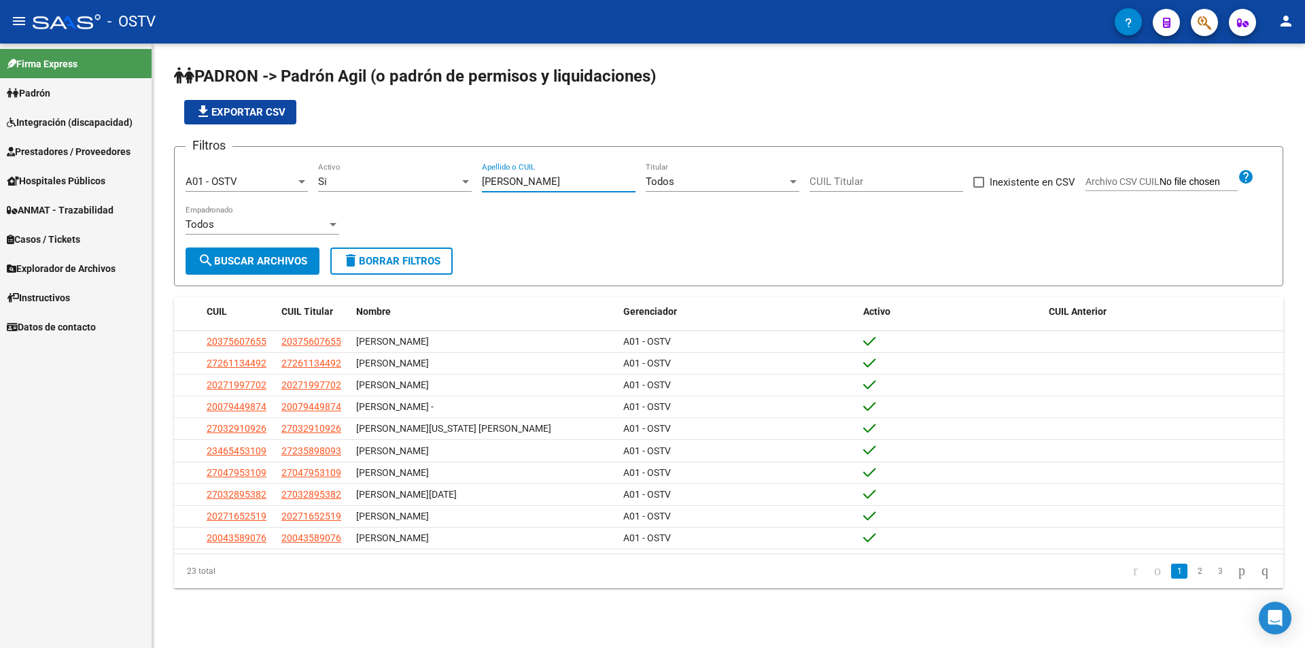
drag, startPoint x: 429, startPoint y: 184, endPoint x: 373, endPoint y: 195, distance: 56.9
click at [373, 195] on div "Filtros A01 - OSTV Seleccionar Gerenciador Si Activo [PERSON_NAME] Apellido o C…" at bounding box center [729, 203] width 1087 height 90
type input "o"
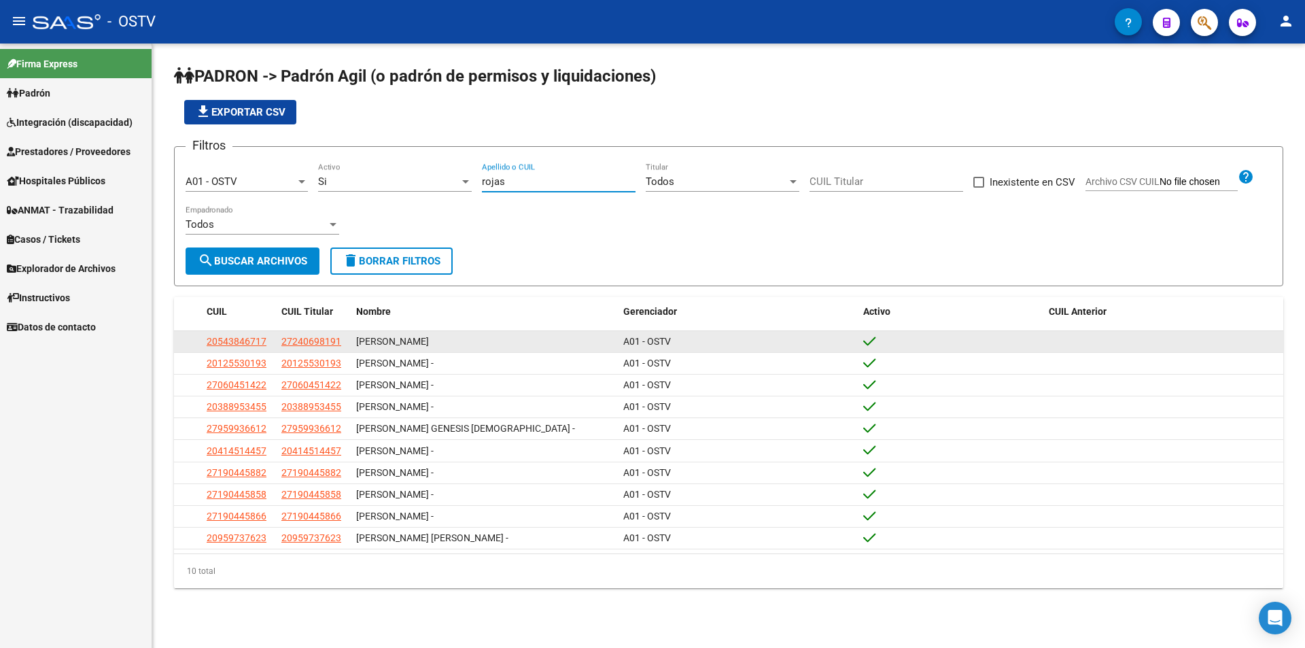
type input "rojas"
click at [255, 337] on span "20543846717" at bounding box center [237, 341] width 60 height 11
type textarea "20543846717"
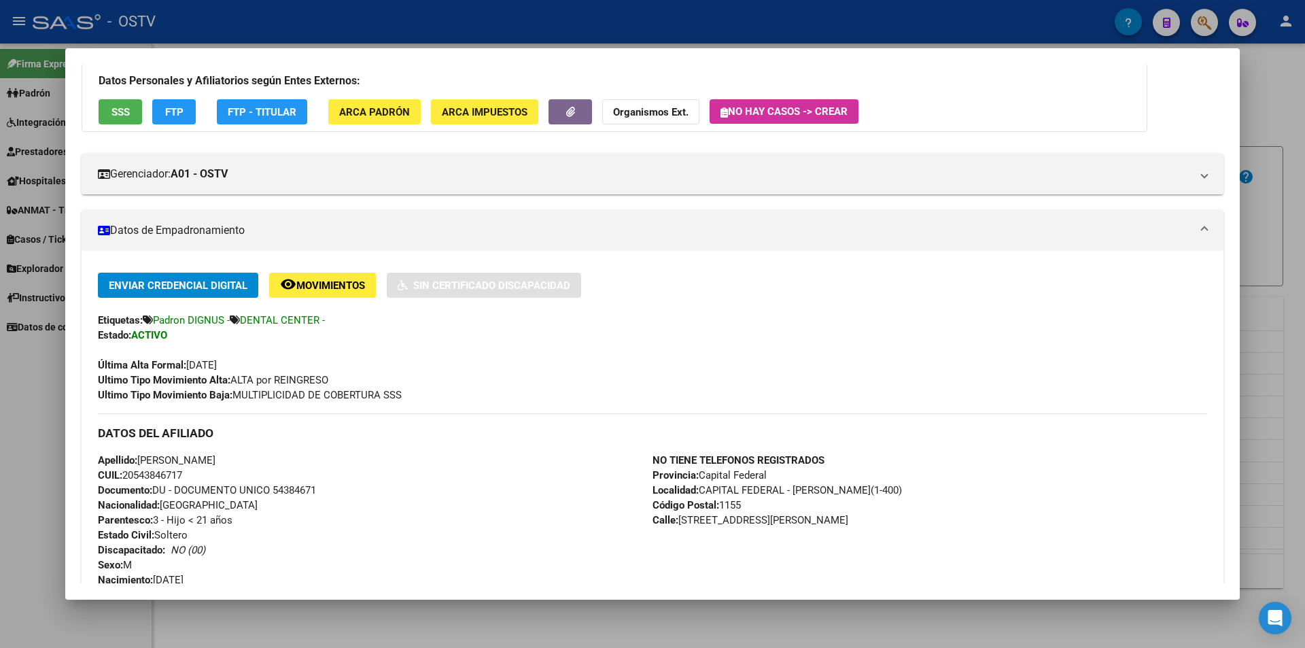
scroll to position [204, 0]
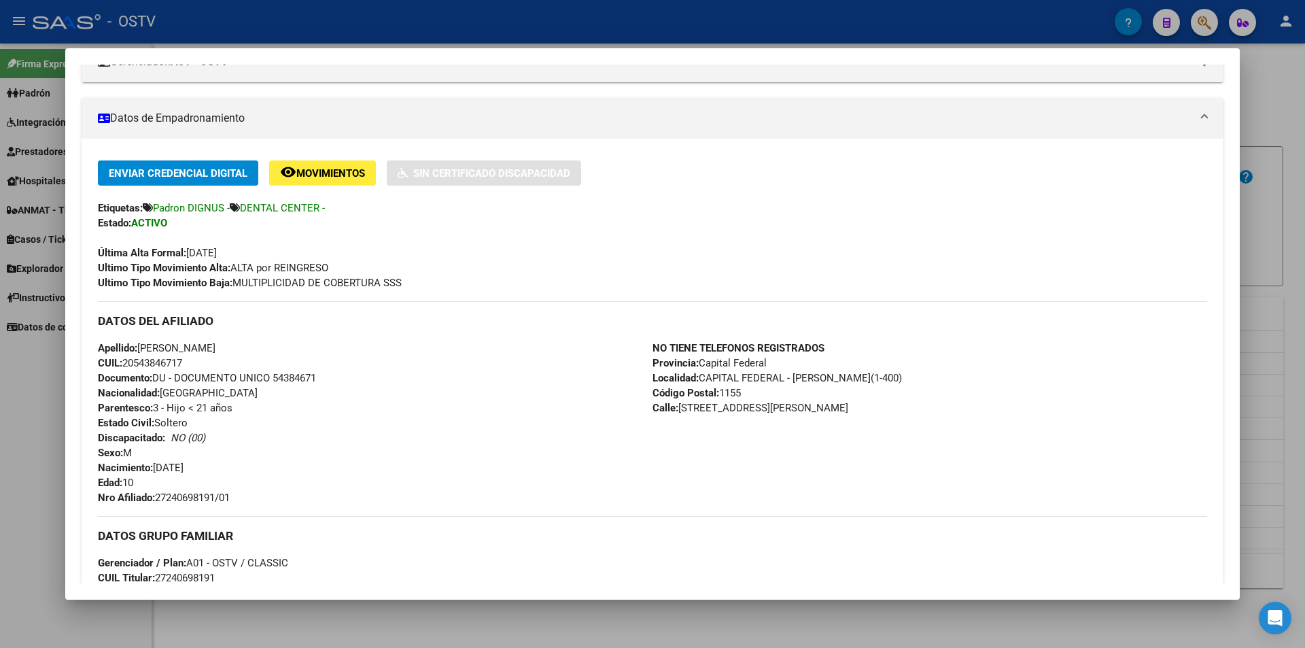
click at [292, 380] on span "Documento: DU - DOCUMENTO UNICO 54384671" at bounding box center [207, 378] width 218 height 12
copy span "54384671"
click at [202, 498] on span "Nro Afiliado: 27240698191/01" at bounding box center [164, 498] width 132 height 12
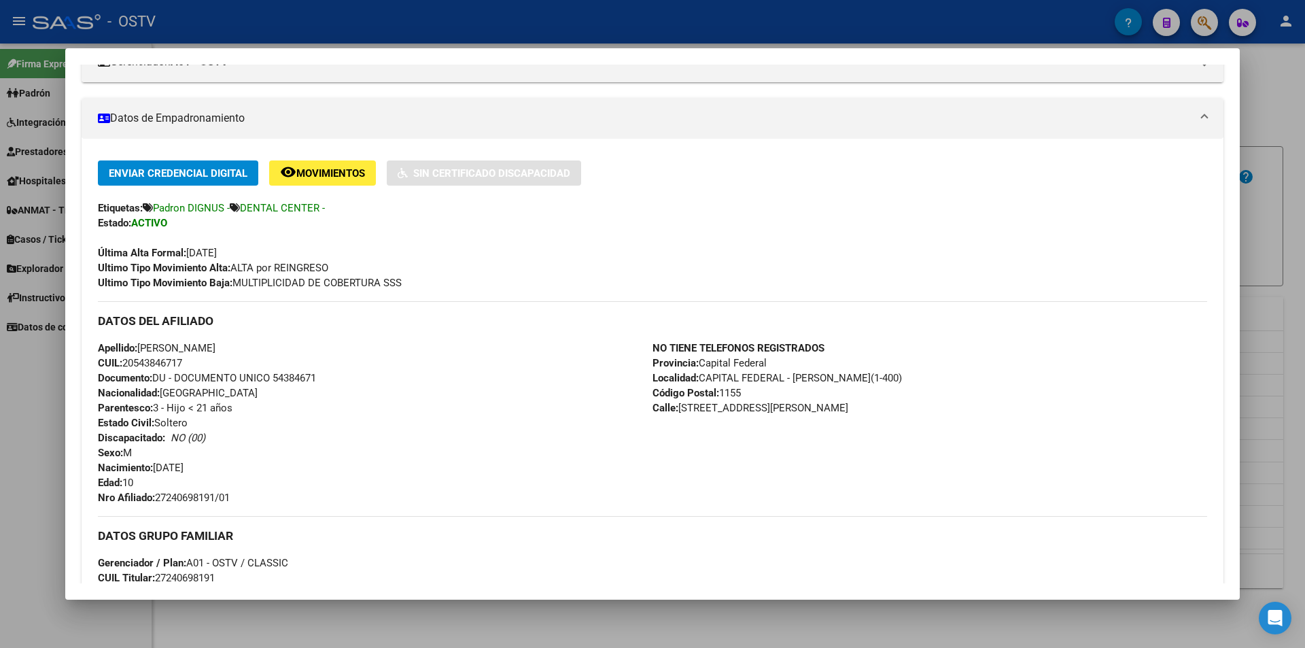
copy span "27240698191"
click at [311, 482] on div "Apellido: [PERSON_NAME]: 20543846717 Documento: DU - DOCUMENTO UNICO 54384671 N…" at bounding box center [375, 423] width 555 height 165
drag, startPoint x: 160, startPoint y: 497, endPoint x: 222, endPoint y: 500, distance: 62.0
click at [222, 500] on span "Nro Afiliado: 27240698191/01" at bounding box center [164, 498] width 132 height 12
click at [287, 480] on div "Apellido: [PERSON_NAME]: 20543846717 Documento: DU - DOCUMENTO UNICO 54384671 N…" at bounding box center [375, 423] width 555 height 165
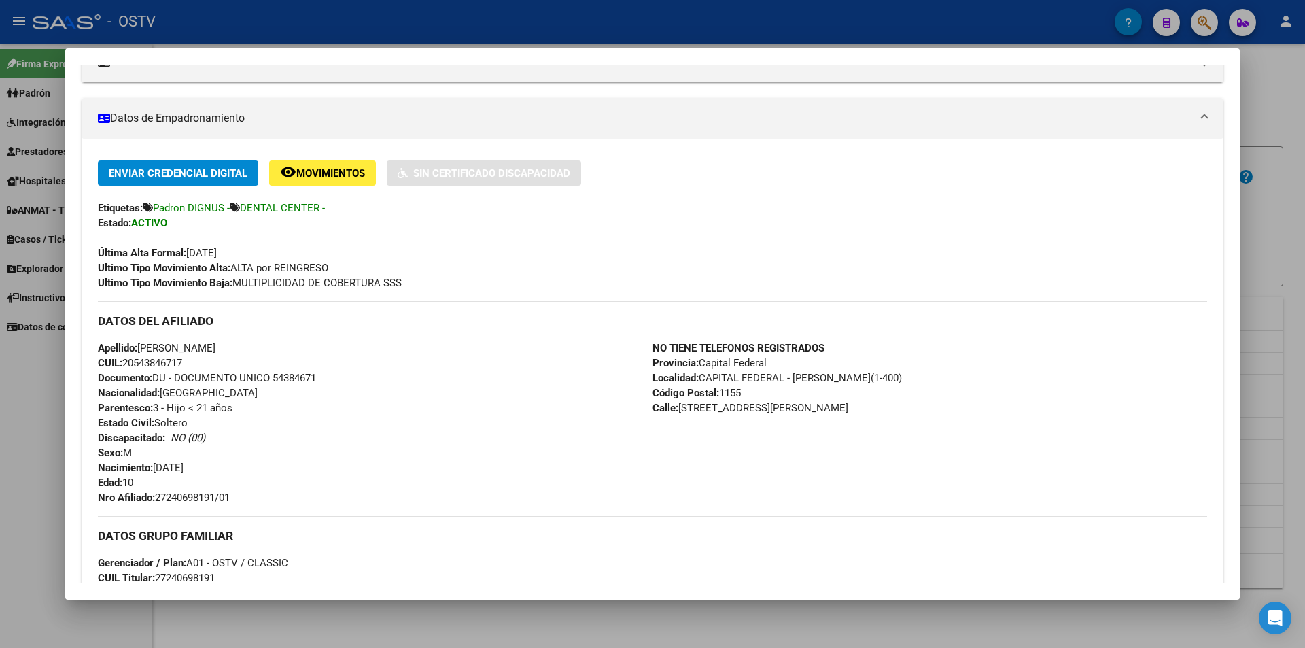
click at [487, 254] on div "Última Alta Formal: [DATE]" at bounding box center [653, 245] width 1110 height 30
click at [408, 15] on div at bounding box center [652, 324] width 1305 height 648
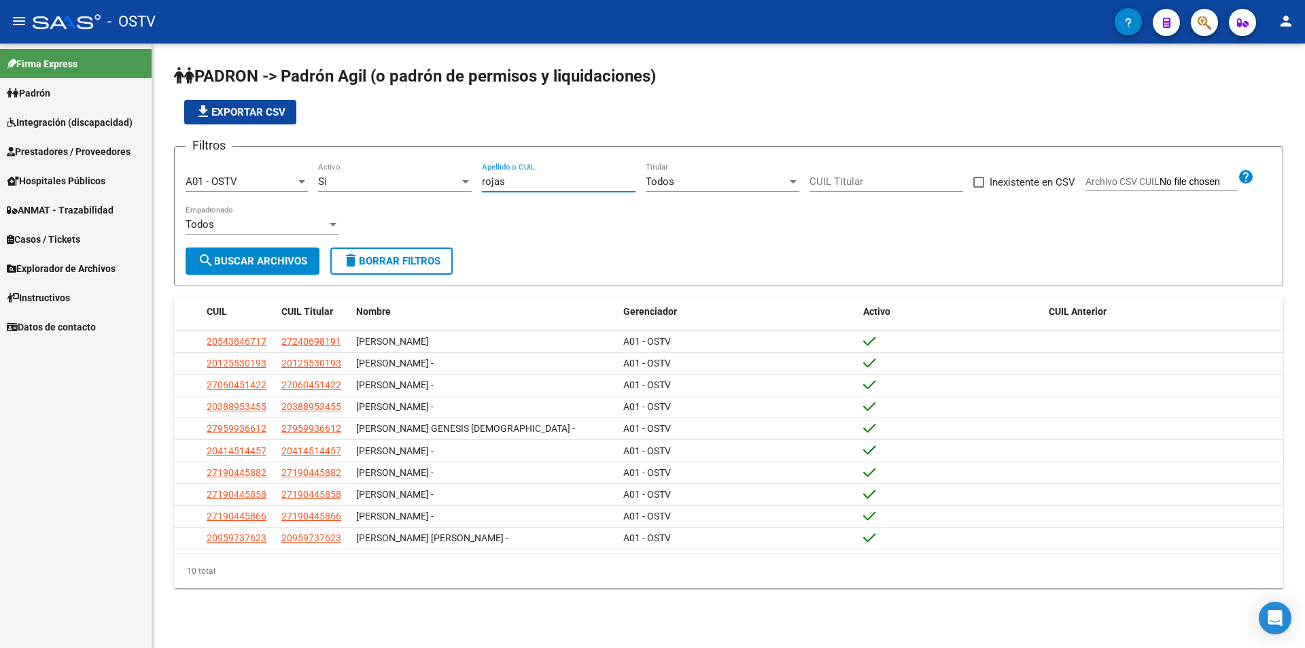
drag, startPoint x: 511, startPoint y: 182, endPoint x: 431, endPoint y: 180, distance: 80.3
click at [431, 180] on div "Filtros A01 - OSTV Seleccionar Gerenciador Si Activo [PERSON_NAME] Apellido o C…" at bounding box center [729, 203] width 1087 height 90
type input "f"
type input "g"
type input "w"
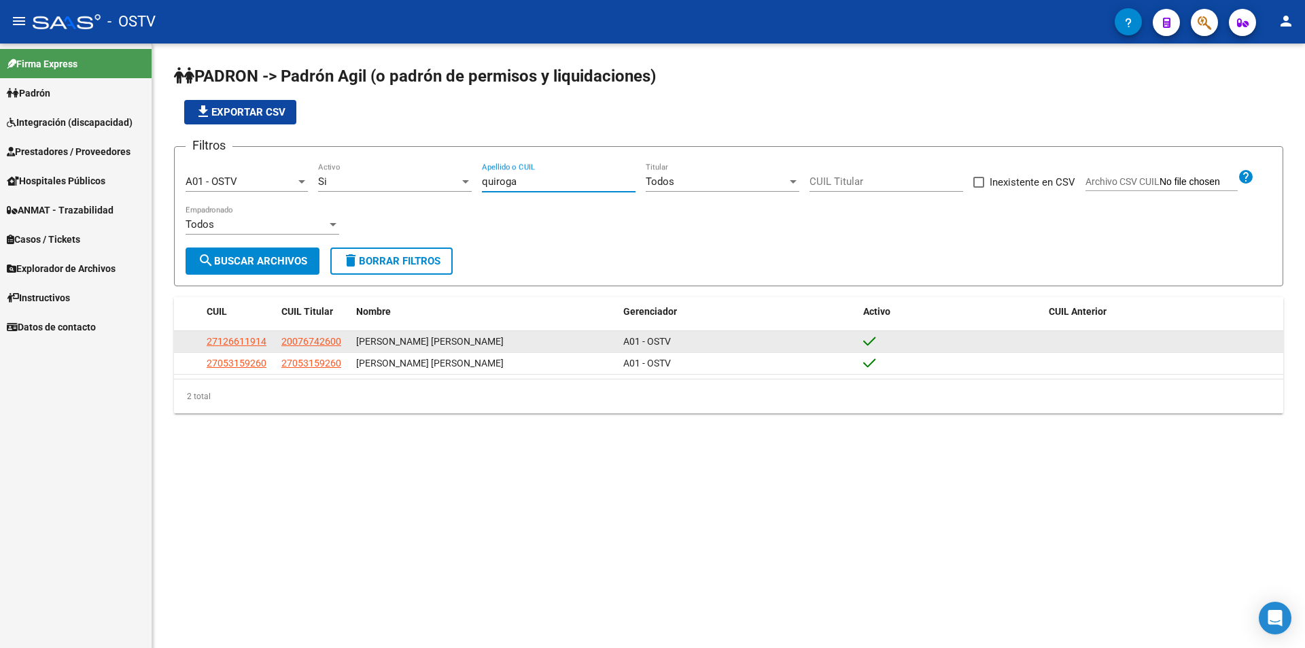
type input "quiroga"
click at [237, 338] on span "27126611914" at bounding box center [237, 341] width 60 height 11
type textarea "27126611914"
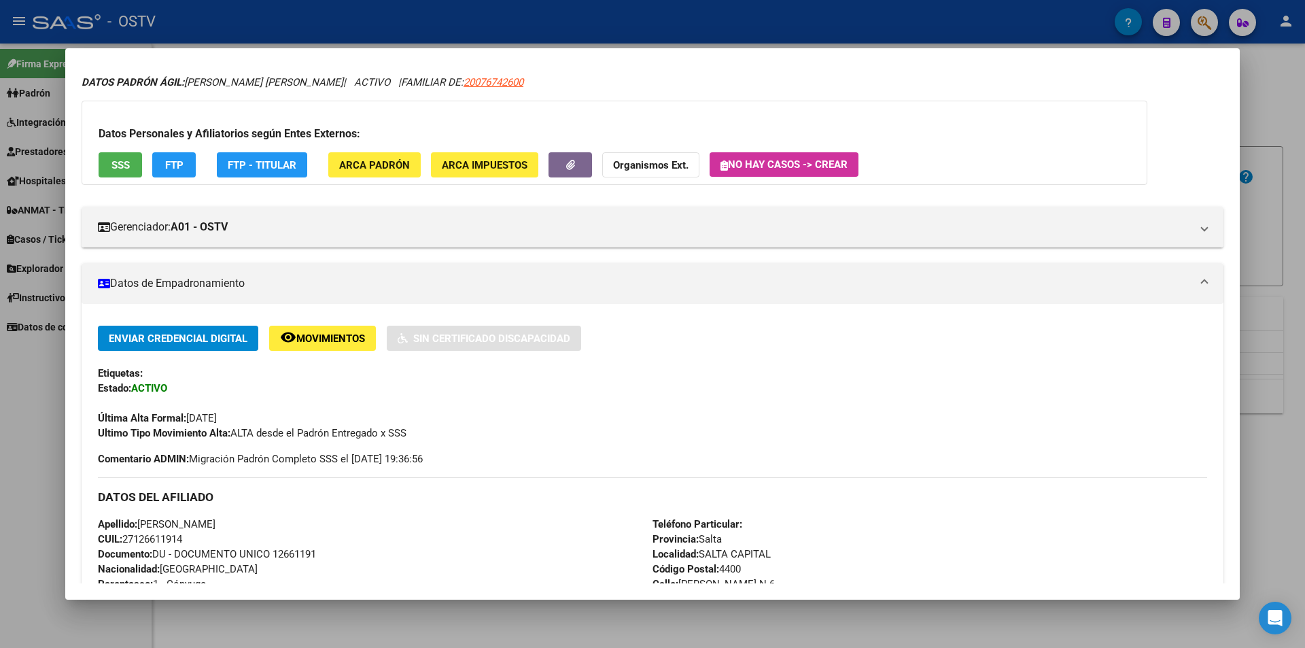
scroll to position [243, 0]
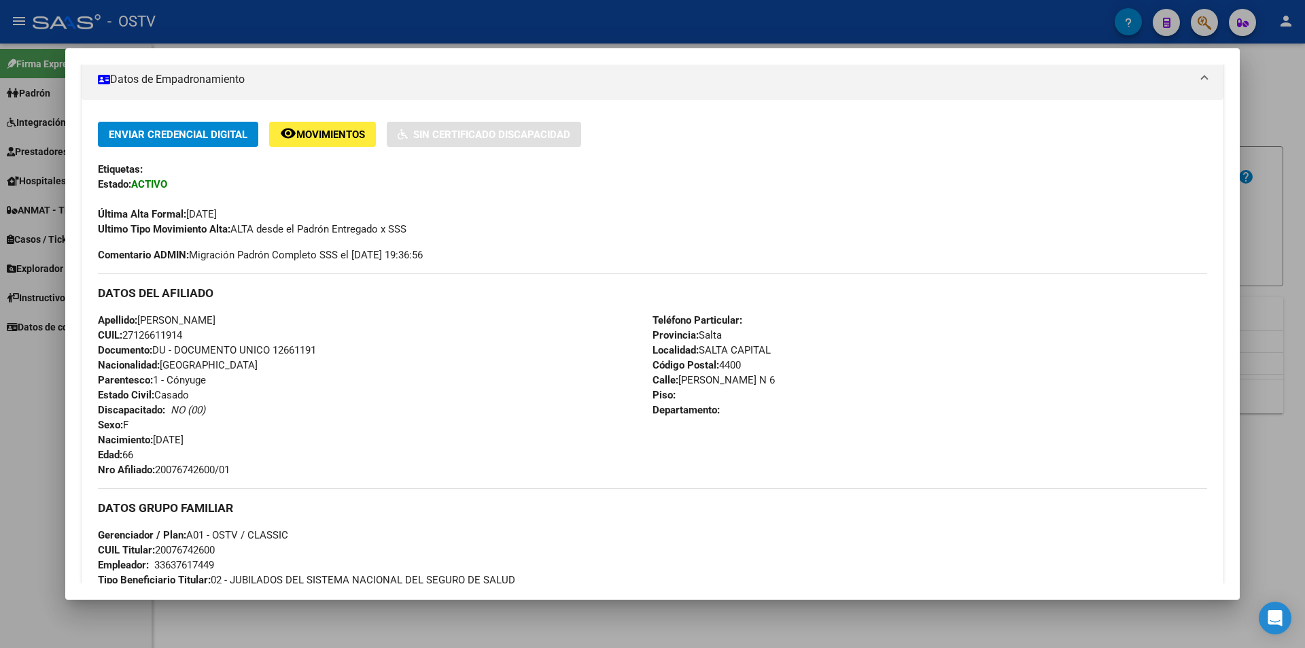
click at [309, 355] on span "Documento: DU - DOCUMENTO UNICO 12661191" at bounding box center [207, 350] width 218 height 12
copy span "12661191"
click at [199, 464] on span "Nro Afiliado: 20076742600/01" at bounding box center [164, 470] width 132 height 12
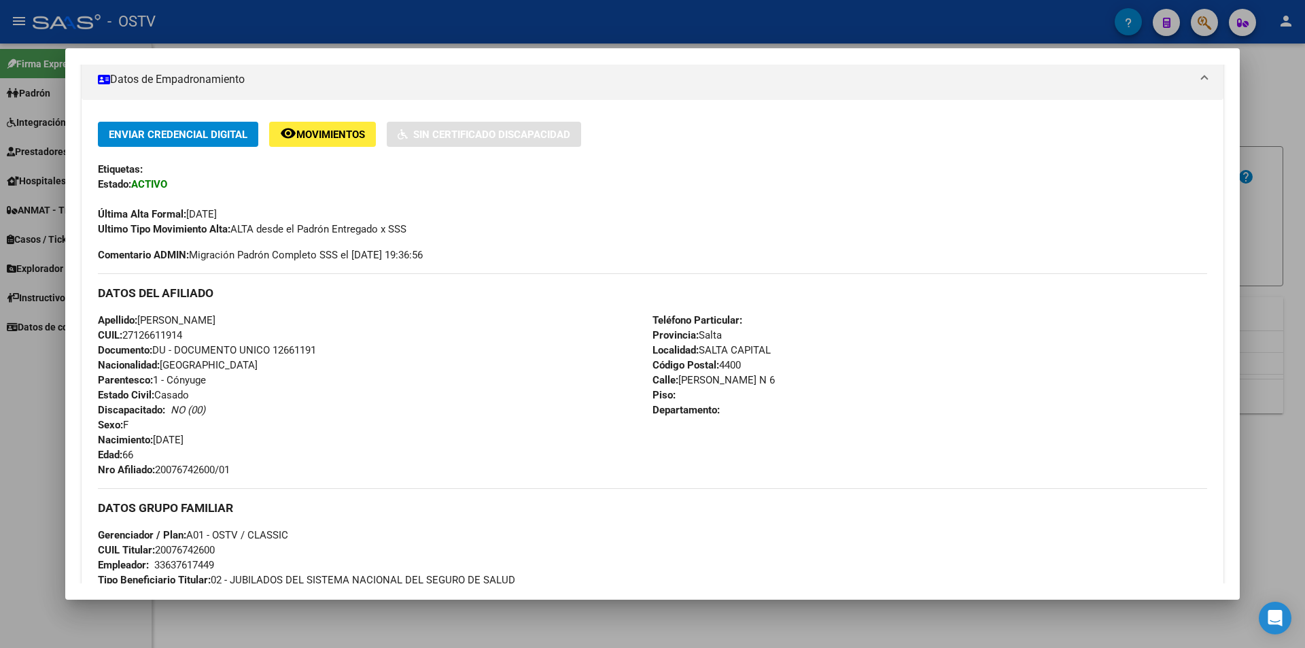
copy span "20076742600"
click at [445, 37] on div at bounding box center [652, 324] width 1305 height 648
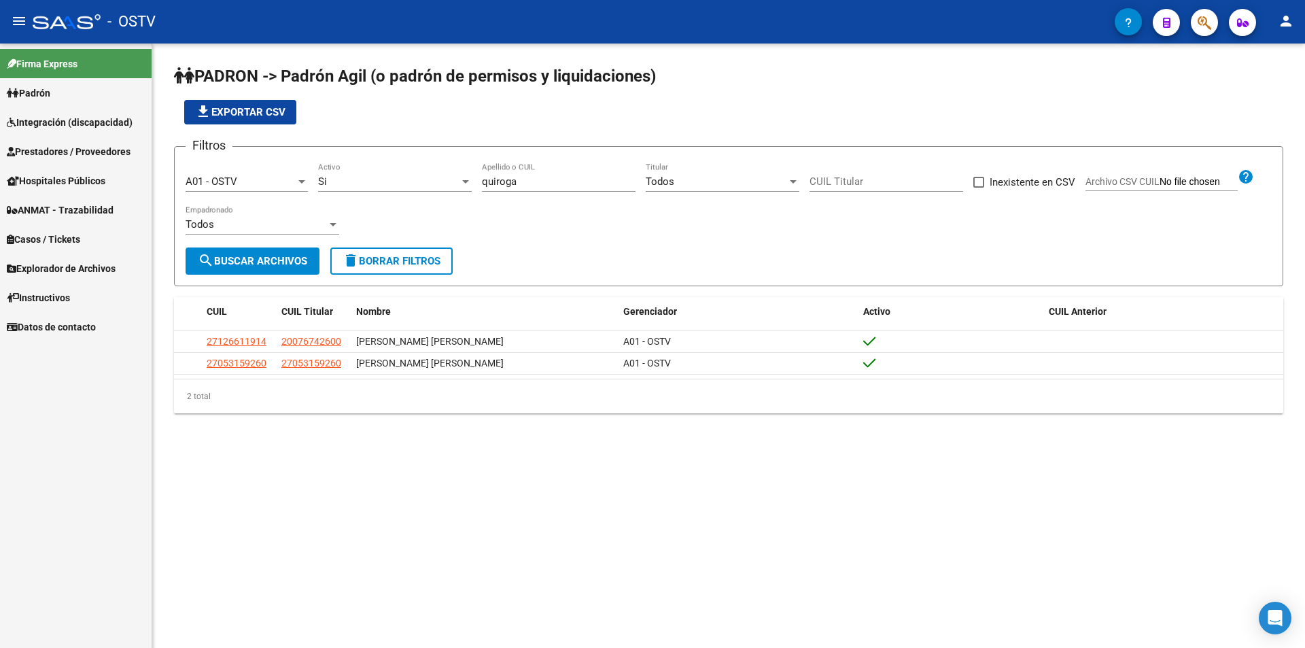
drag, startPoint x: 525, startPoint y: 182, endPoint x: 411, endPoint y: 199, distance: 114.9
click at [411, 199] on div "Filtros A01 - OSTV Seleccionar Gerenciador Si Activo [PERSON_NAME] Apellido o C…" at bounding box center [729, 203] width 1087 height 90
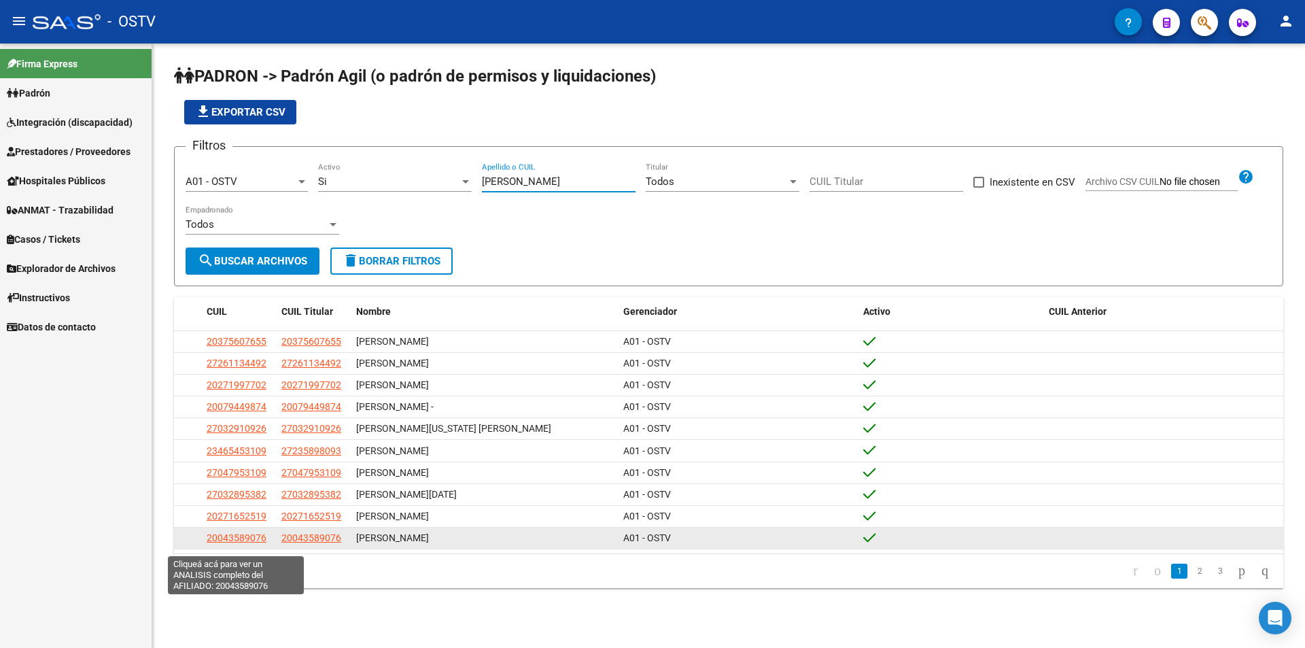
type input "[PERSON_NAME]"
click at [230, 543] on span "20043589076" at bounding box center [237, 537] width 60 height 11
type textarea "20043589076"
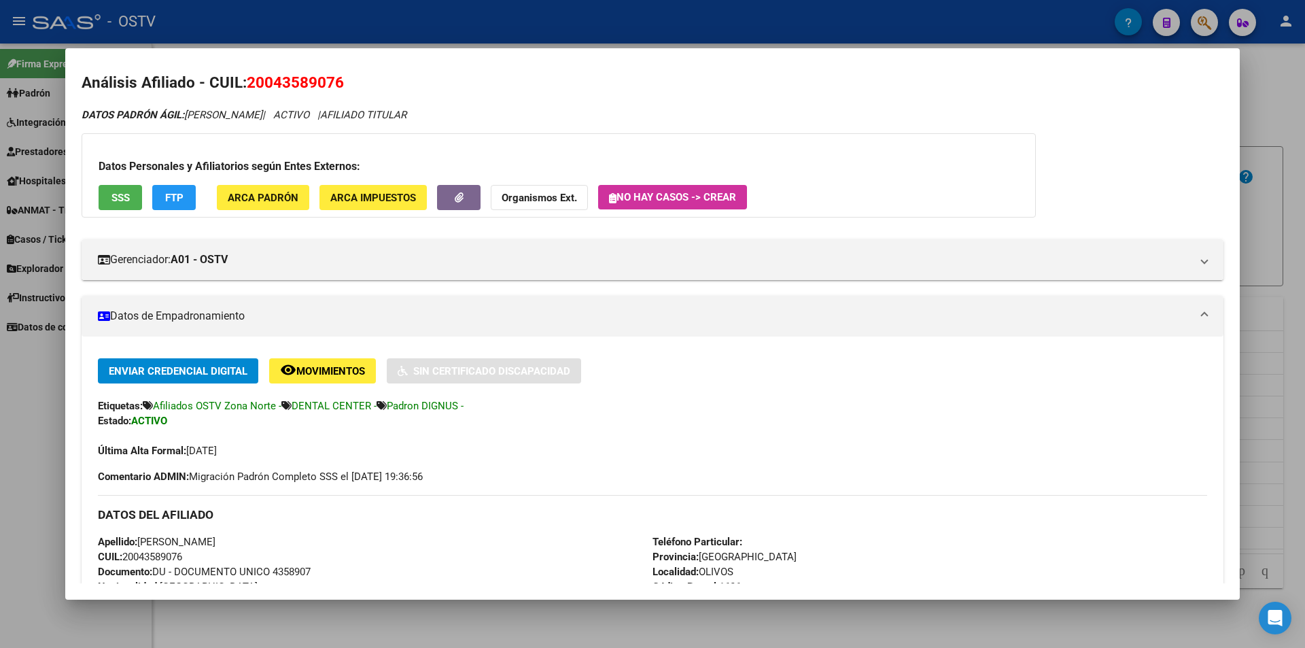
scroll to position [210, 0]
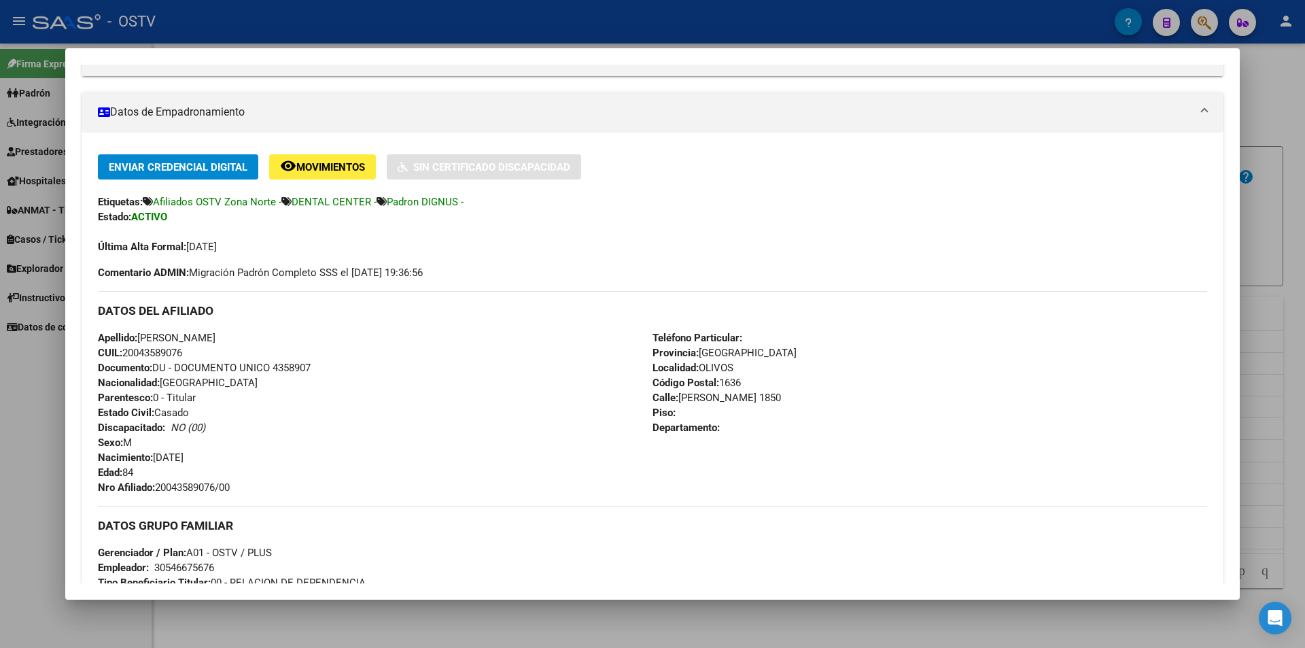
click at [281, 368] on span "Documento: DU - DOCUMENTO UNICO 4358907" at bounding box center [204, 368] width 213 height 12
click at [186, 486] on span "Nro Afiliado: 20043589076/00" at bounding box center [164, 487] width 132 height 12
click at [216, 10] on div at bounding box center [652, 324] width 1305 height 648
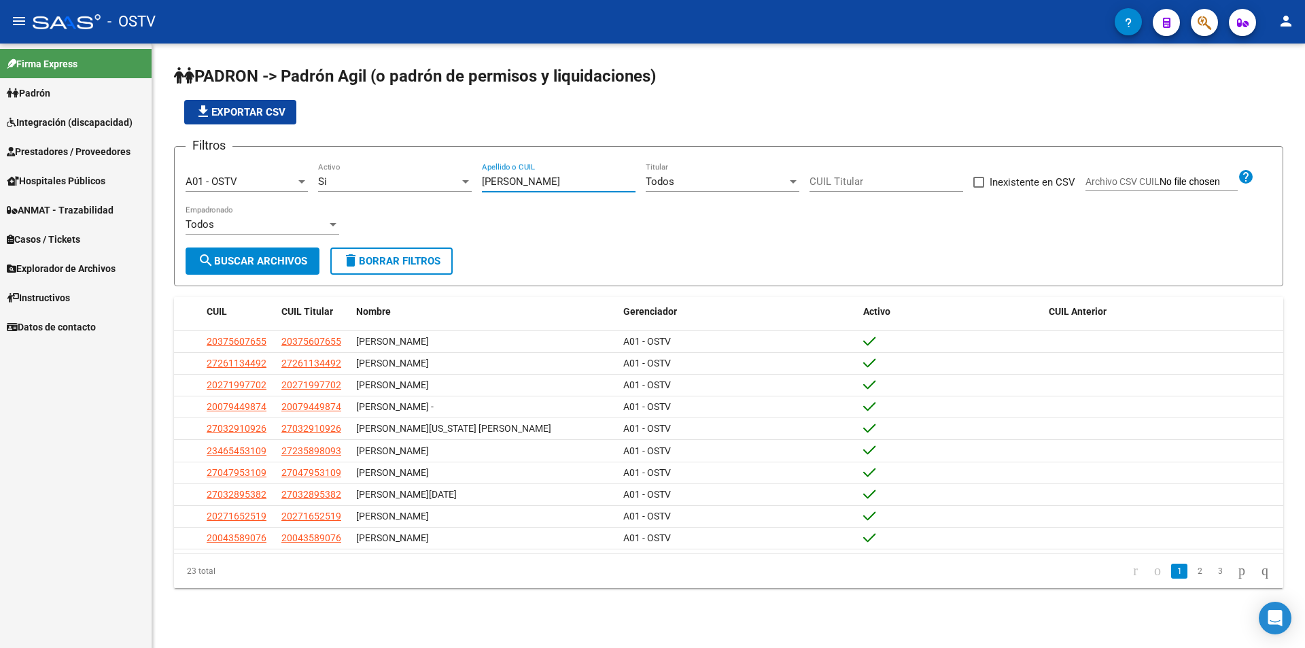
drag, startPoint x: 538, startPoint y: 186, endPoint x: 408, endPoint y: 186, distance: 129.9
click at [409, 186] on div "Filtros A01 - OSTV Seleccionar Gerenciador Si Activo [PERSON_NAME] Apellido o C…" at bounding box center [729, 203] width 1087 height 90
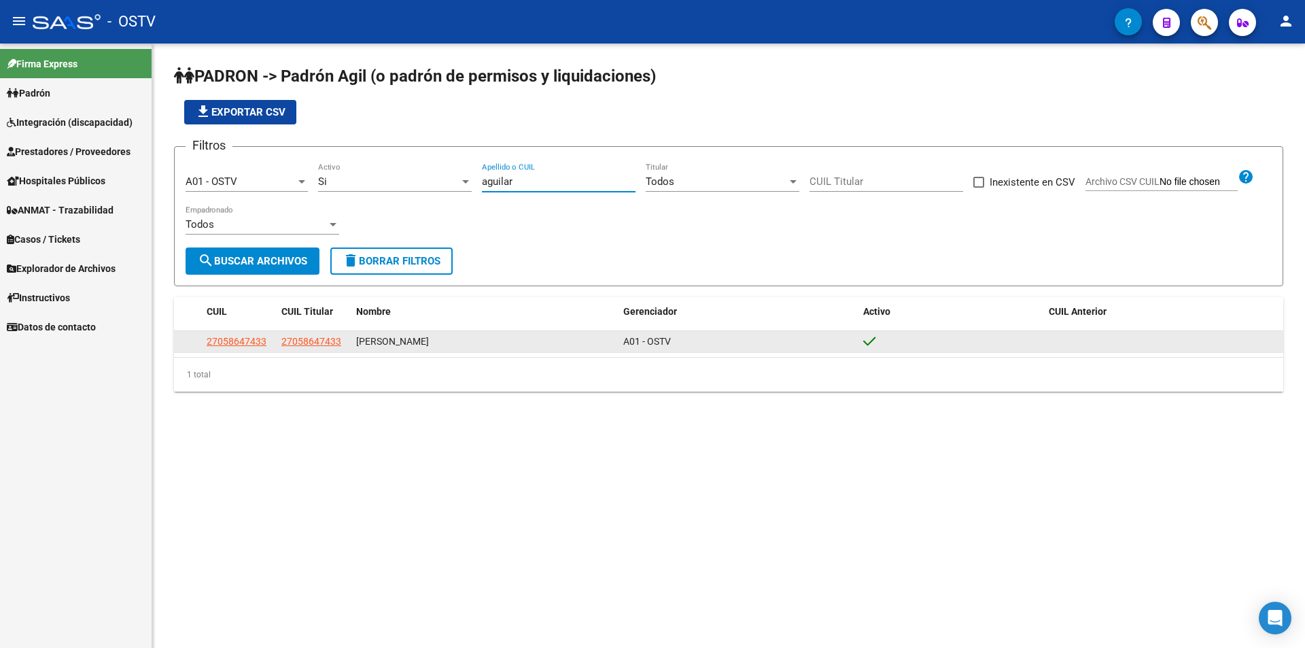
type input "aguilar"
click at [261, 339] on span "27058647433" at bounding box center [237, 341] width 60 height 11
type textarea "27058647433"
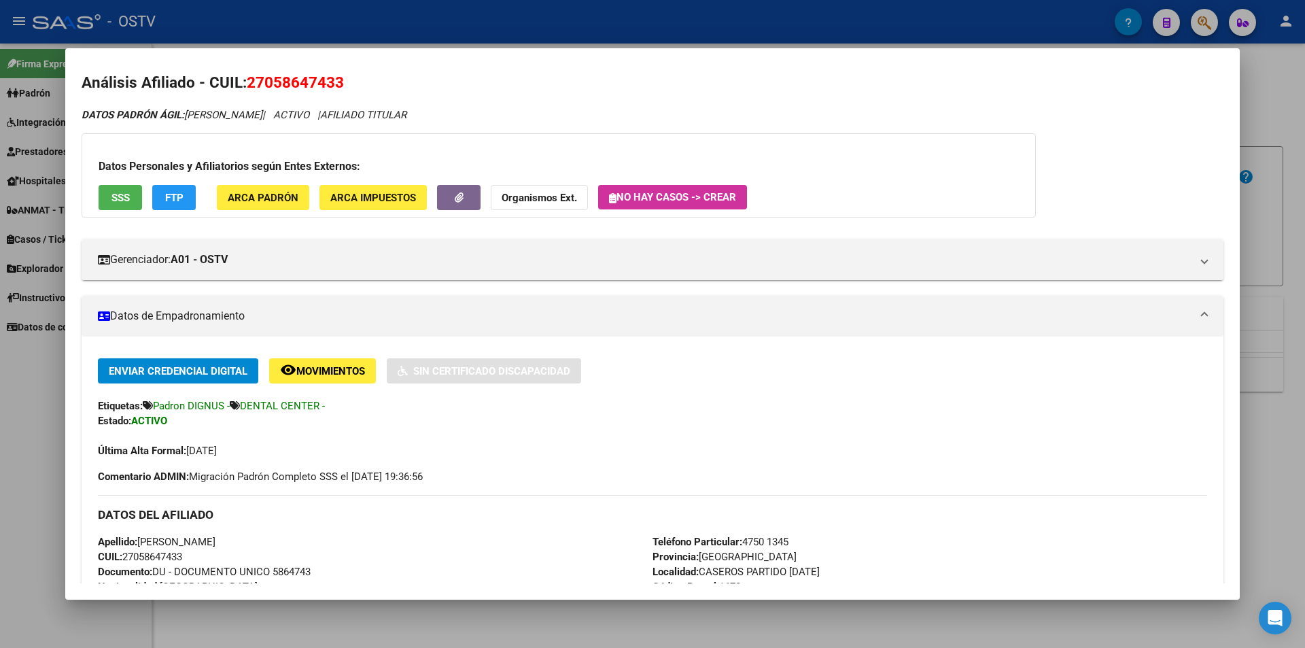
scroll to position [346, 0]
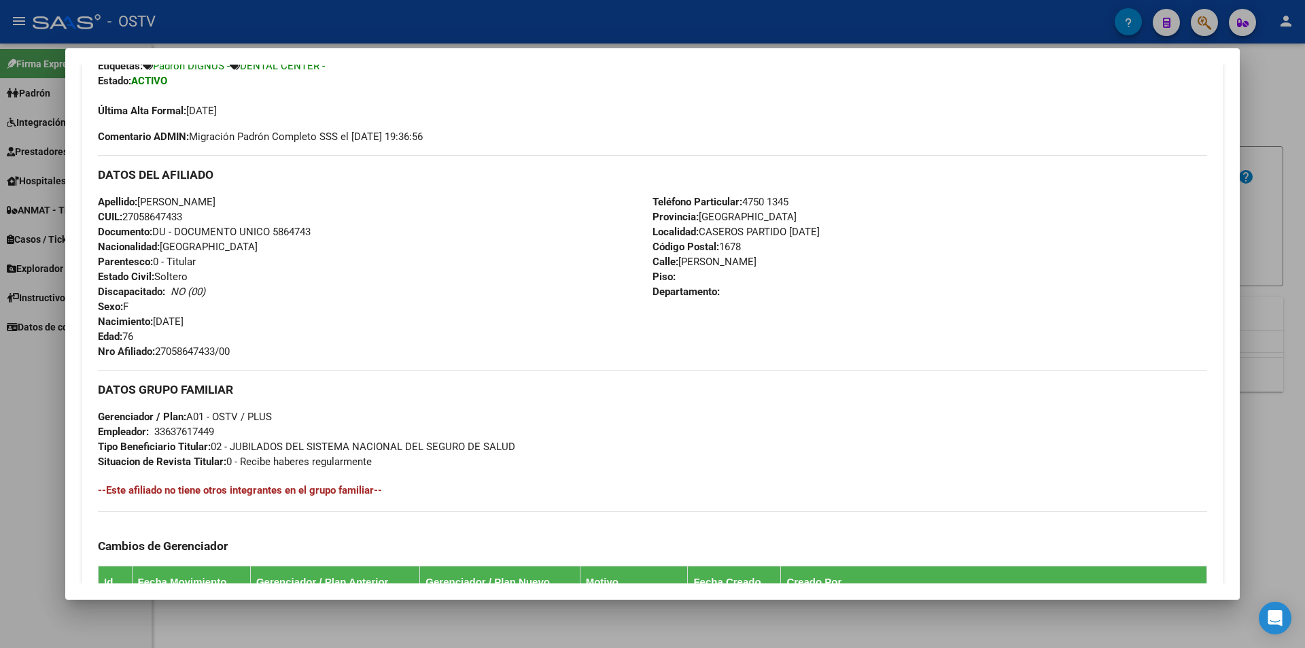
click at [390, 34] on div at bounding box center [652, 324] width 1305 height 648
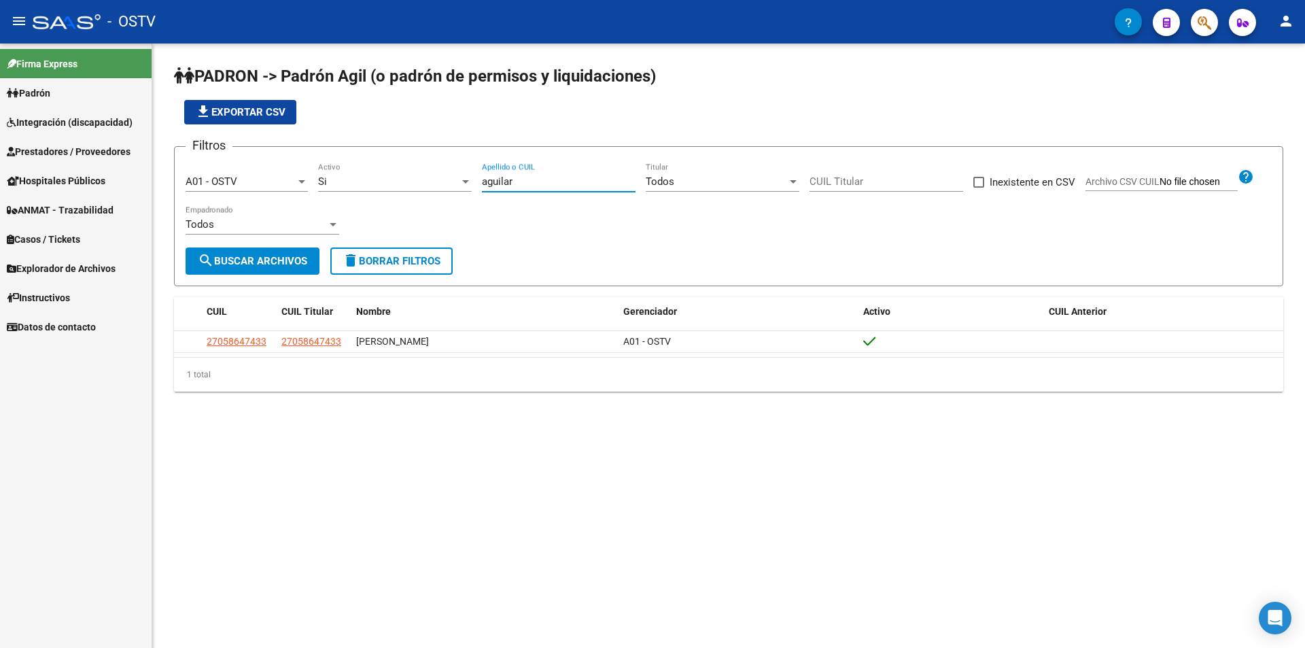
drag, startPoint x: 534, startPoint y: 185, endPoint x: 459, endPoint y: 191, distance: 75.7
click at [459, 191] on div "Filtros A01 - OSTV Seleccionar Gerenciador Si Activo [PERSON_NAME] Apellido o C…" at bounding box center [729, 203] width 1087 height 90
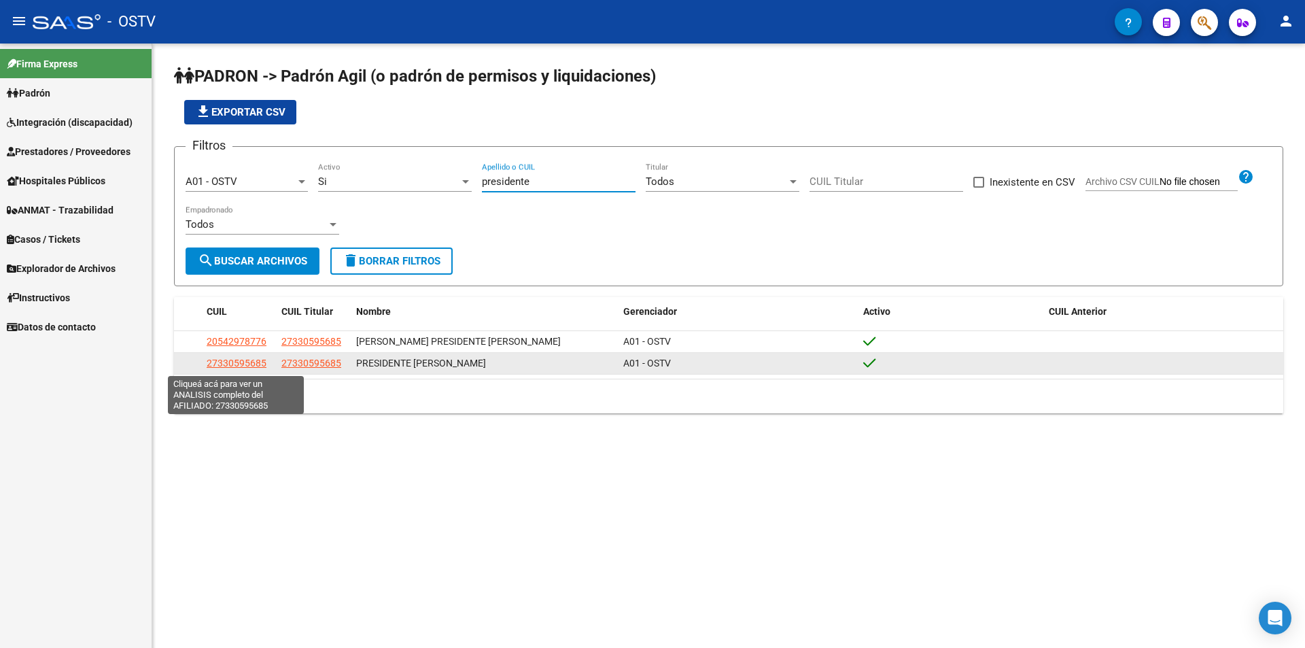
type input "presidente"
click at [237, 367] on span "27330595685" at bounding box center [237, 363] width 60 height 11
type textarea "27330595685"
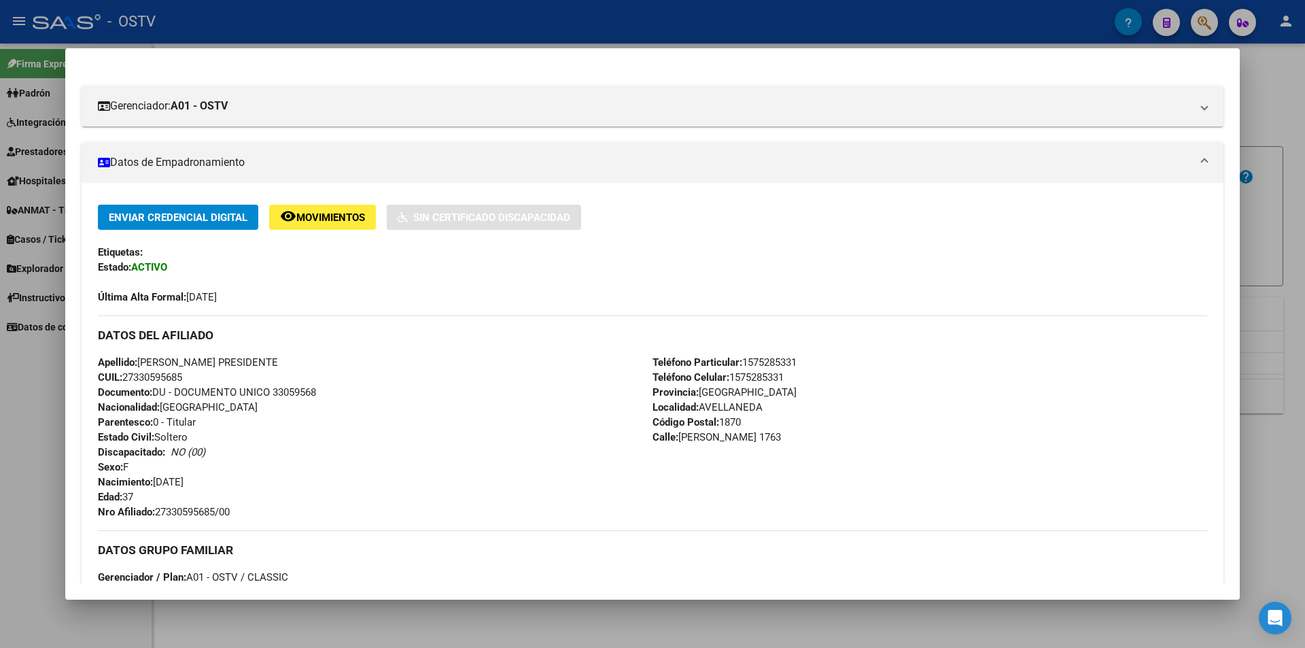
scroll to position [272, 0]
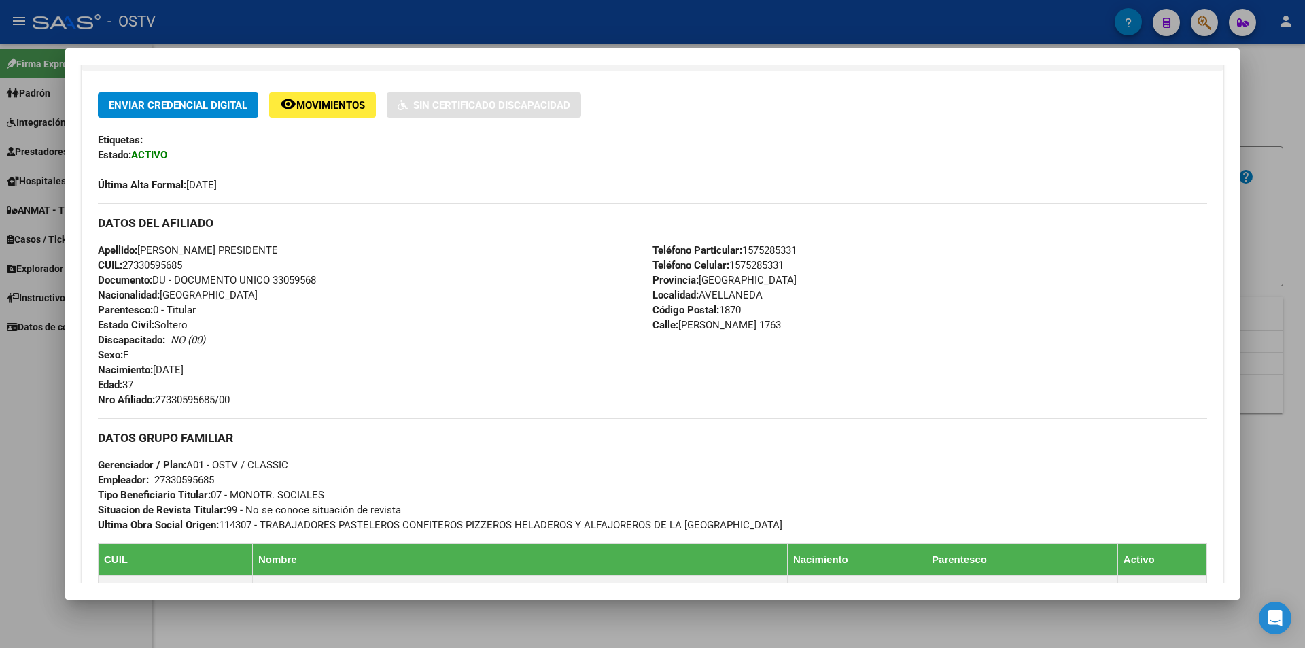
click at [298, 286] on span "Documento: DU - DOCUMENTO UNICO 33059568" at bounding box center [207, 280] width 218 height 12
click at [190, 400] on span "Nro Afiliado: 27330595685/00" at bounding box center [164, 400] width 132 height 12
click at [380, 29] on div at bounding box center [652, 324] width 1305 height 648
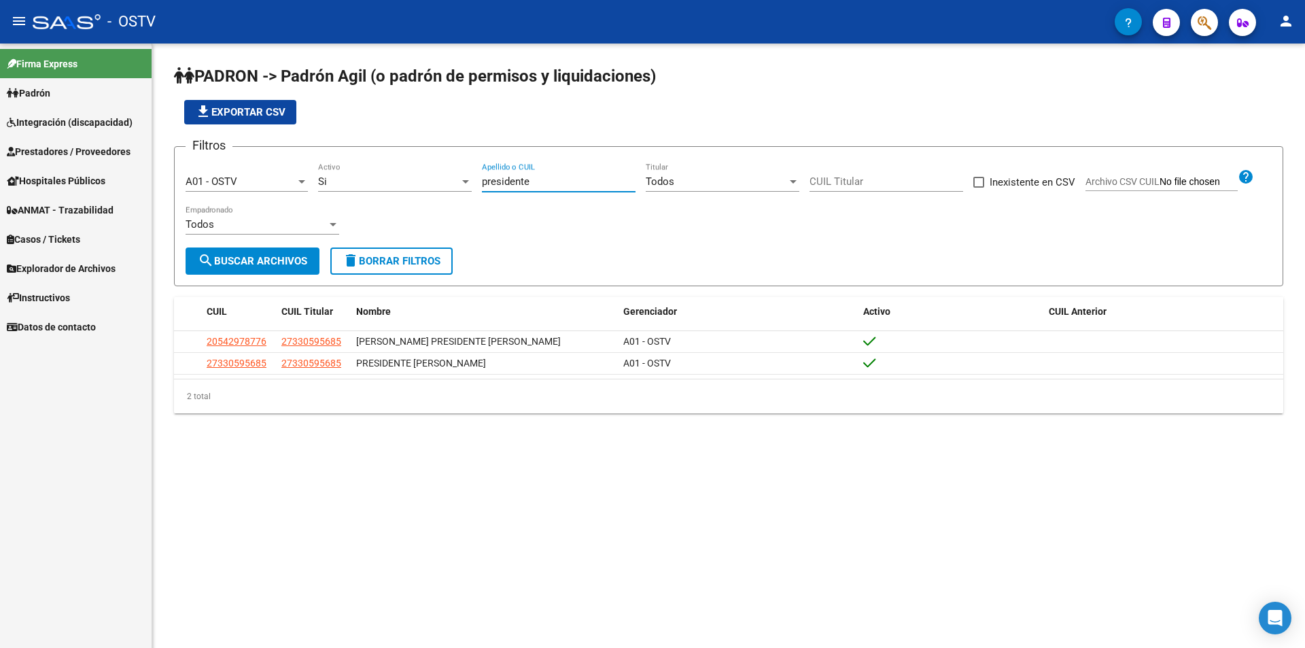
drag, startPoint x: 524, startPoint y: 184, endPoint x: 441, endPoint y: 183, distance: 83.0
click at [441, 183] on div "Filtros A01 - OSTV Seleccionar Gerenciador Si Activo presidente [PERSON_NAME] o…" at bounding box center [729, 203] width 1087 height 90
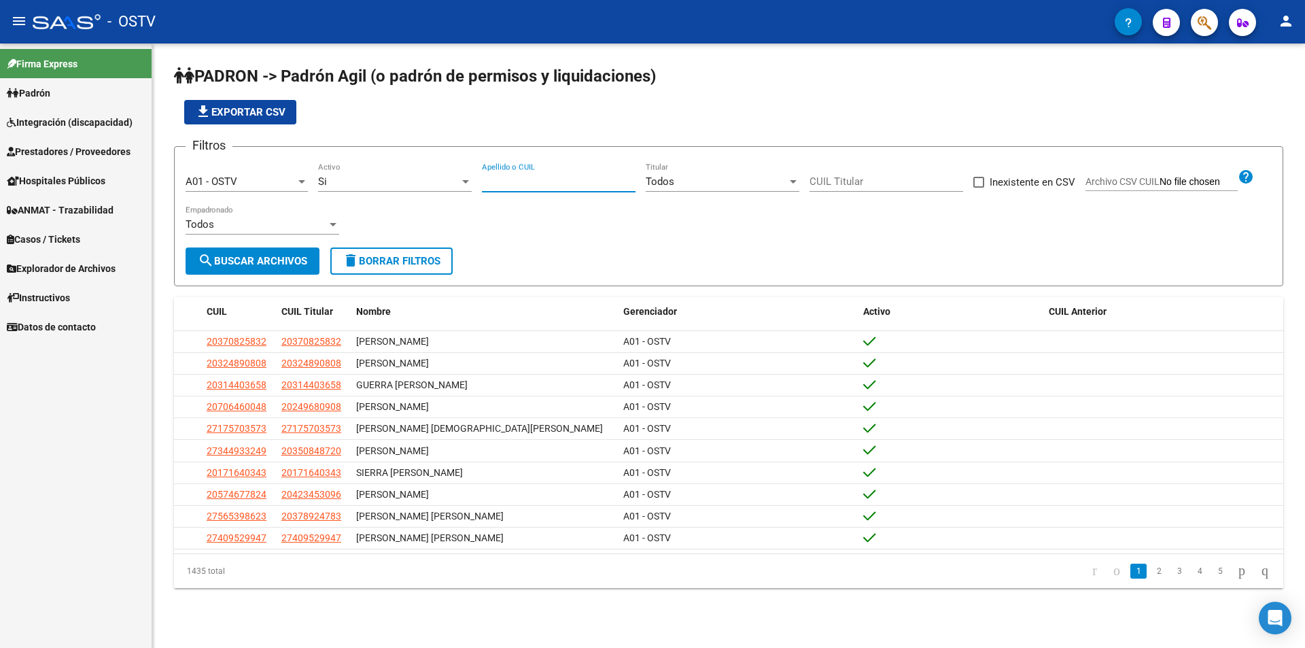
click at [905, 76] on h1 "PADRON -> Padrón Agil (o padrón de permisos y liquidaciones)" at bounding box center [729, 77] width 1110 height 24
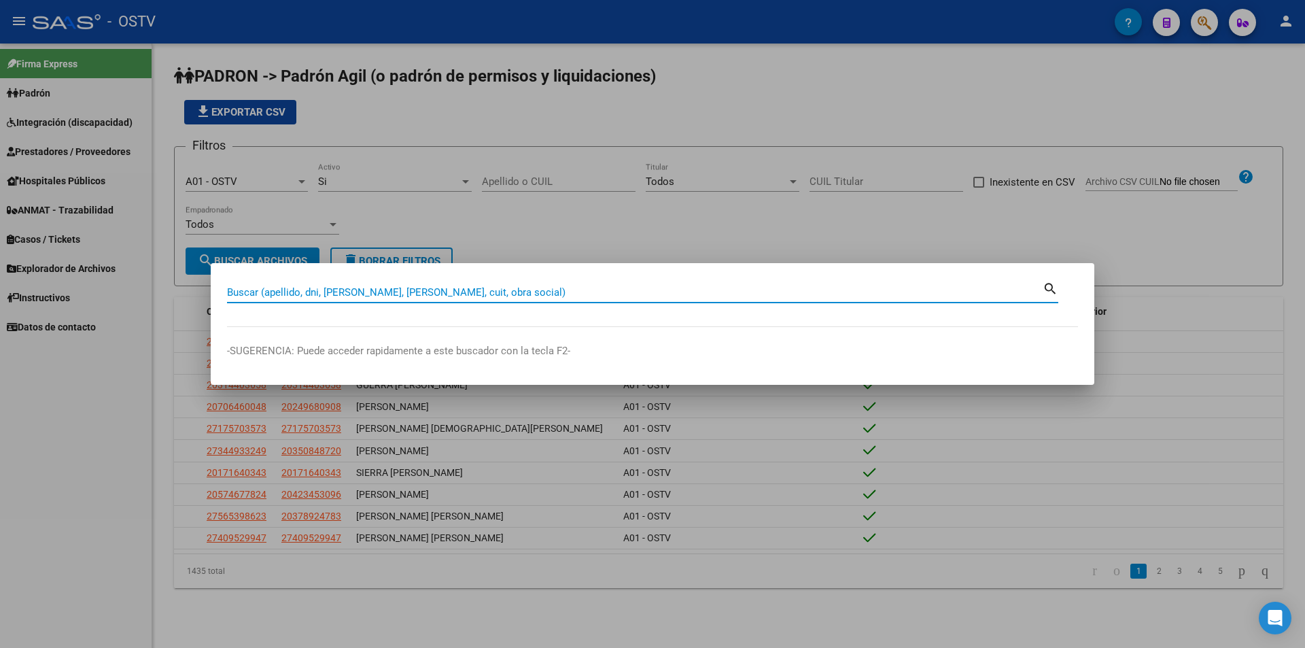
paste input "35396636"
type input "35396636"
